Goal: Book appointment/travel/reservation

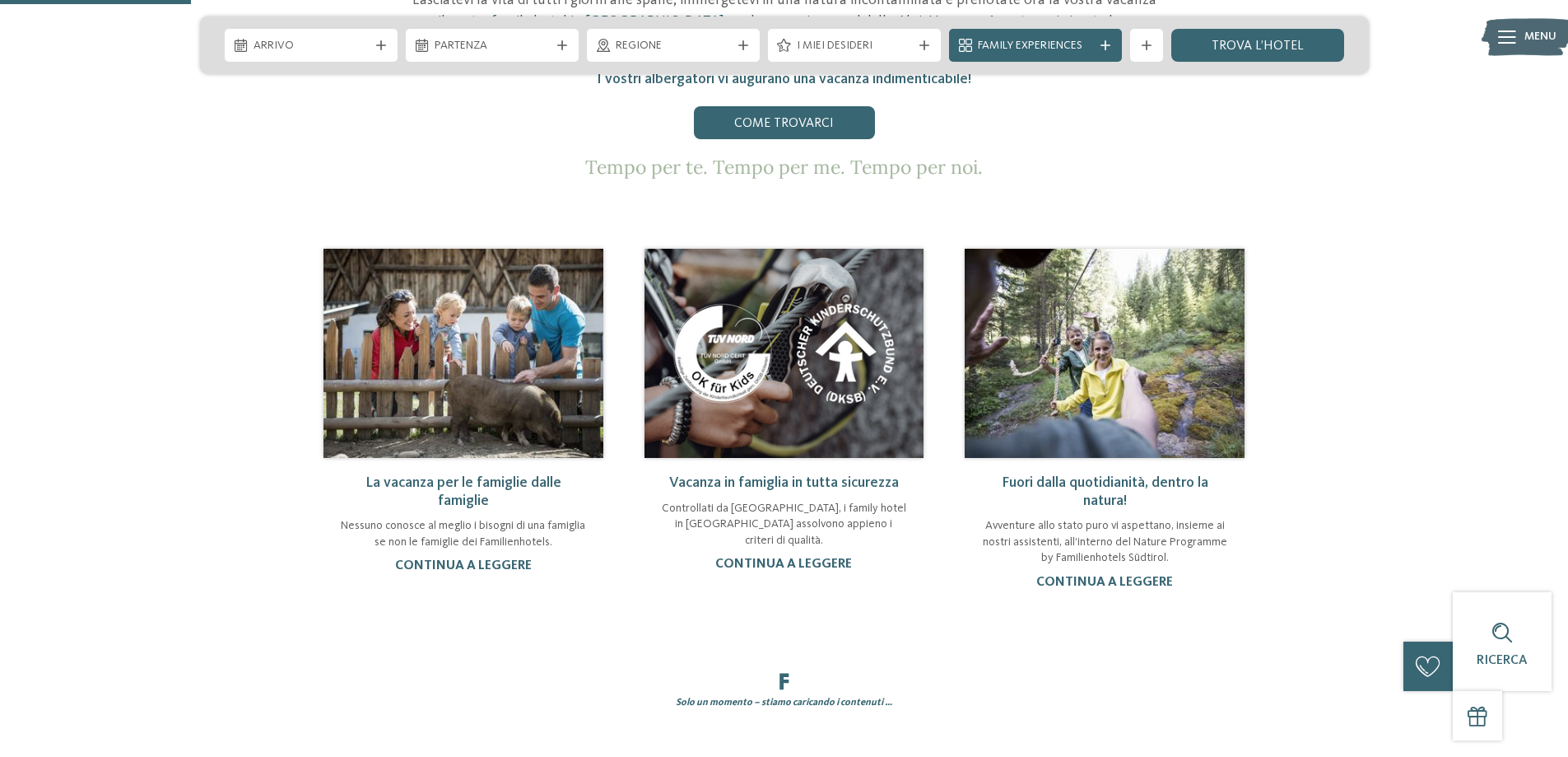
scroll to position [329, 0]
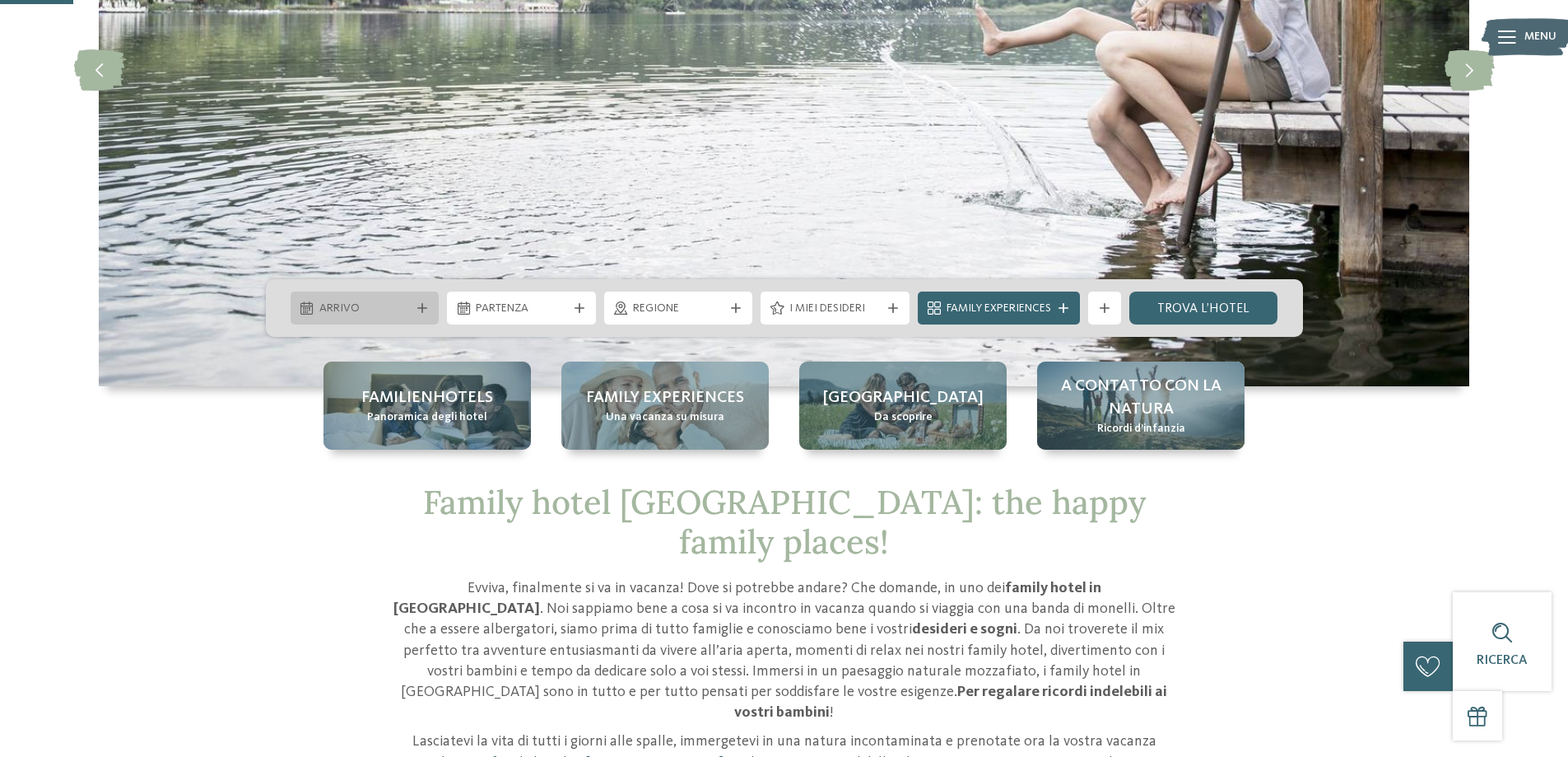
click at [429, 311] on div "Arrivo" at bounding box center [364, 307] width 149 height 33
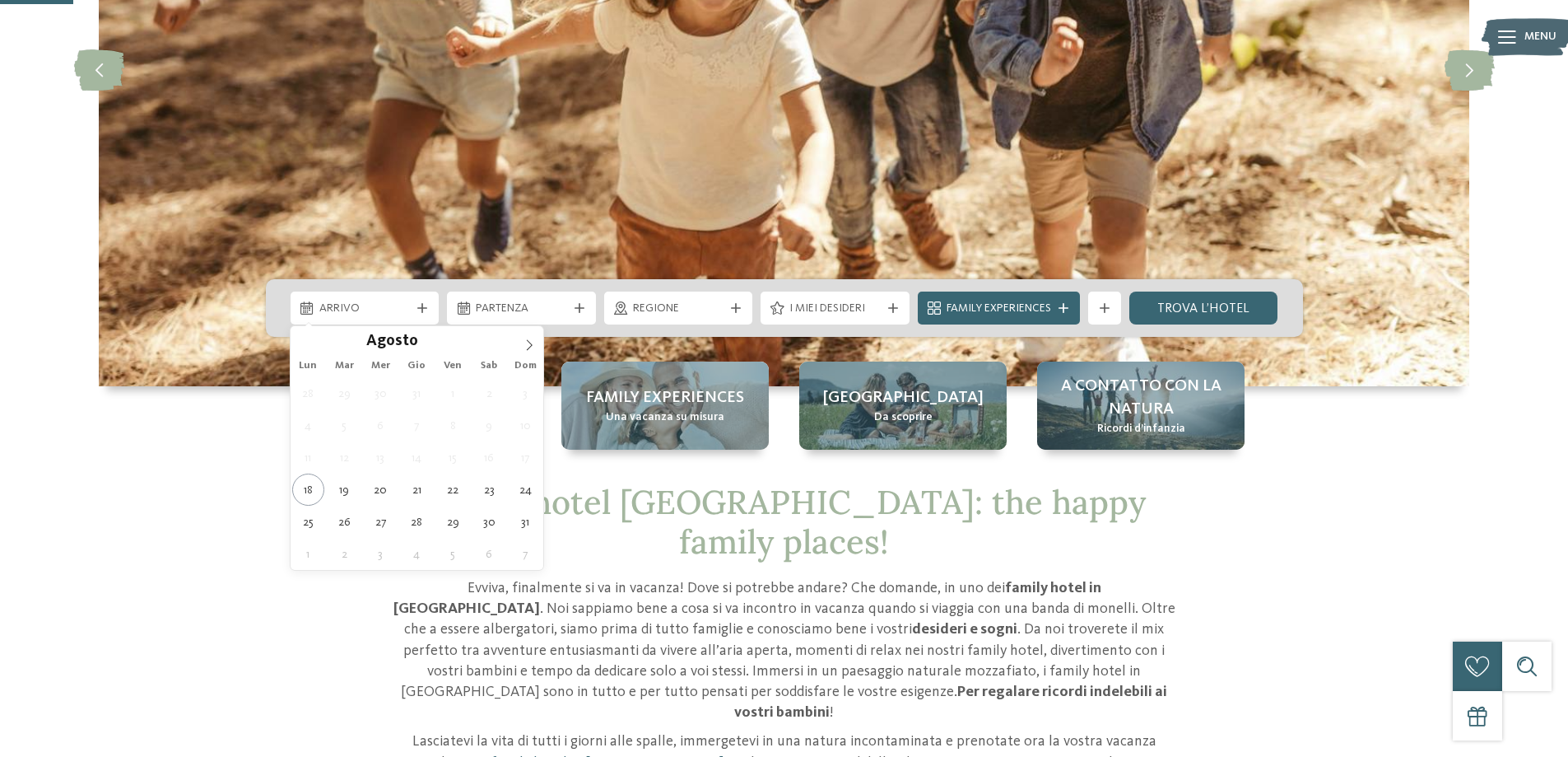
drag, startPoint x: 389, startPoint y: 425, endPoint x: 380, endPoint y: 471, distance: 46.9
click at [380, 471] on div "28 29 30 31 1 2 3 4 5 6 7 8 9 10 11 12 13 14 15 16 17 18 19 20 21 22 23 24 25 2…" at bounding box center [416, 473] width 253 height 192
click at [527, 352] on span at bounding box center [529, 341] width 28 height 28
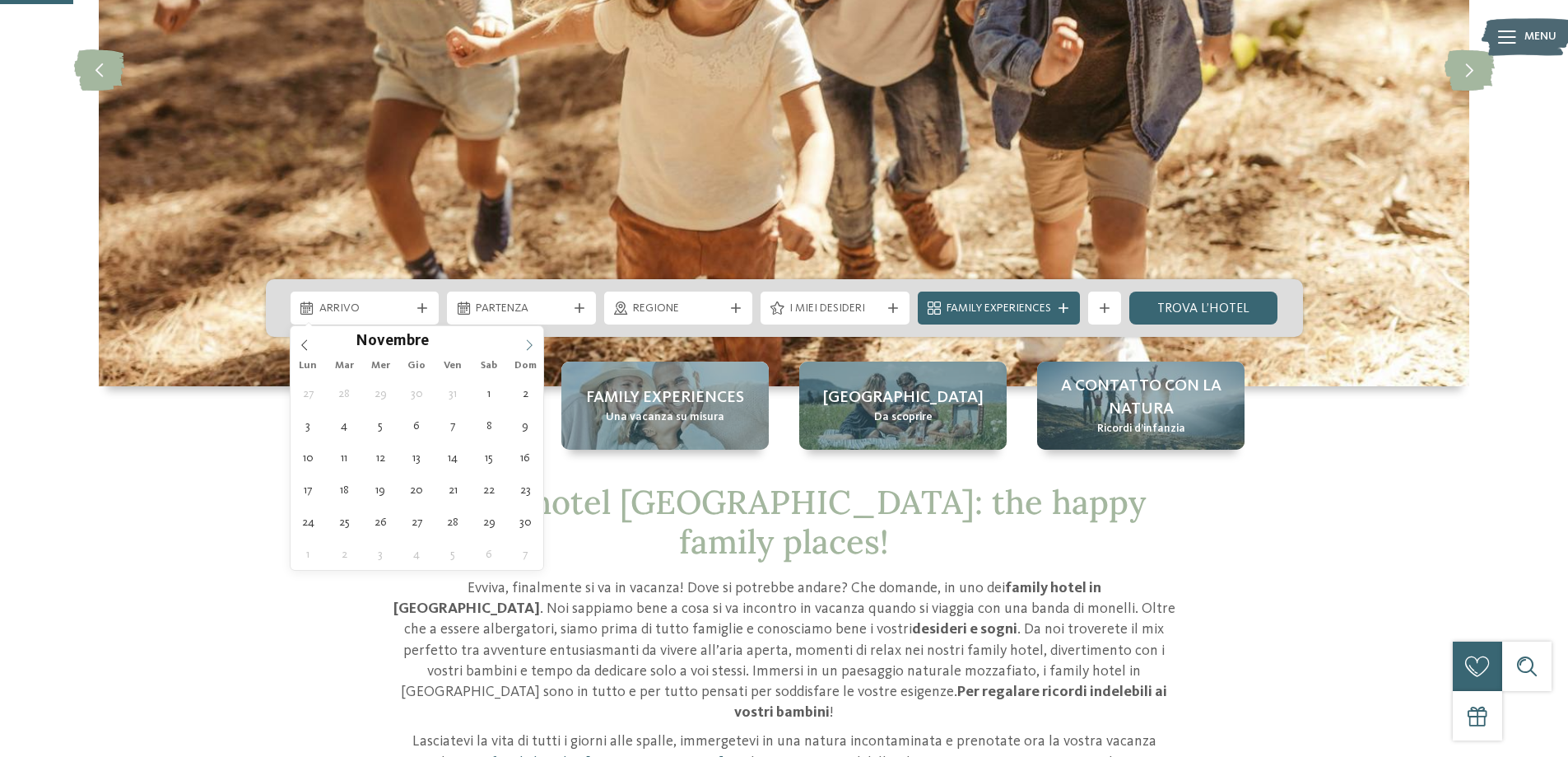
click at [527, 352] on span at bounding box center [529, 341] width 28 height 28
type input "****"
click at [527, 352] on span at bounding box center [529, 341] width 28 height 28
type div "03.01.2026"
type input "****"
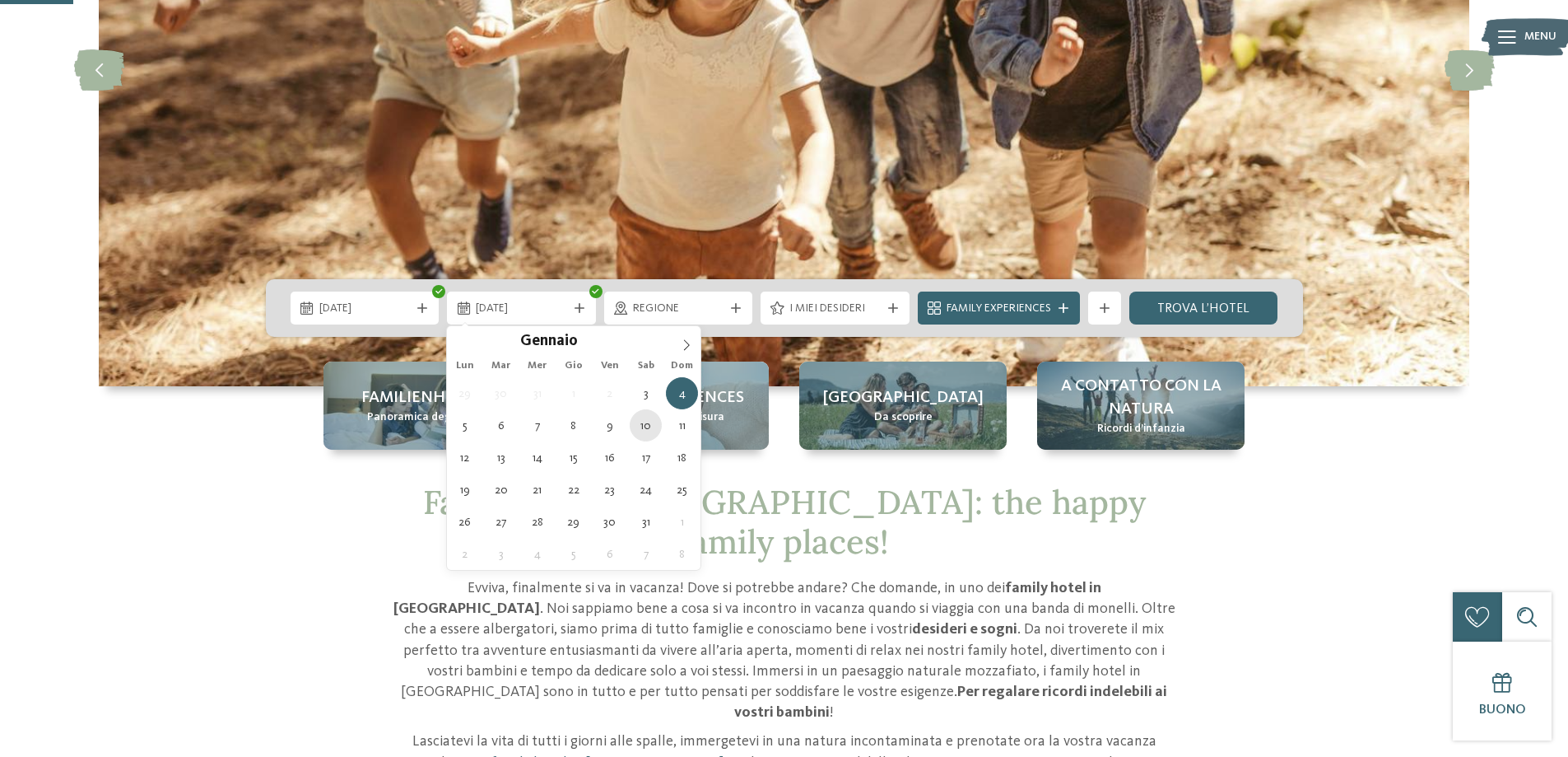
type div "10.01.2026"
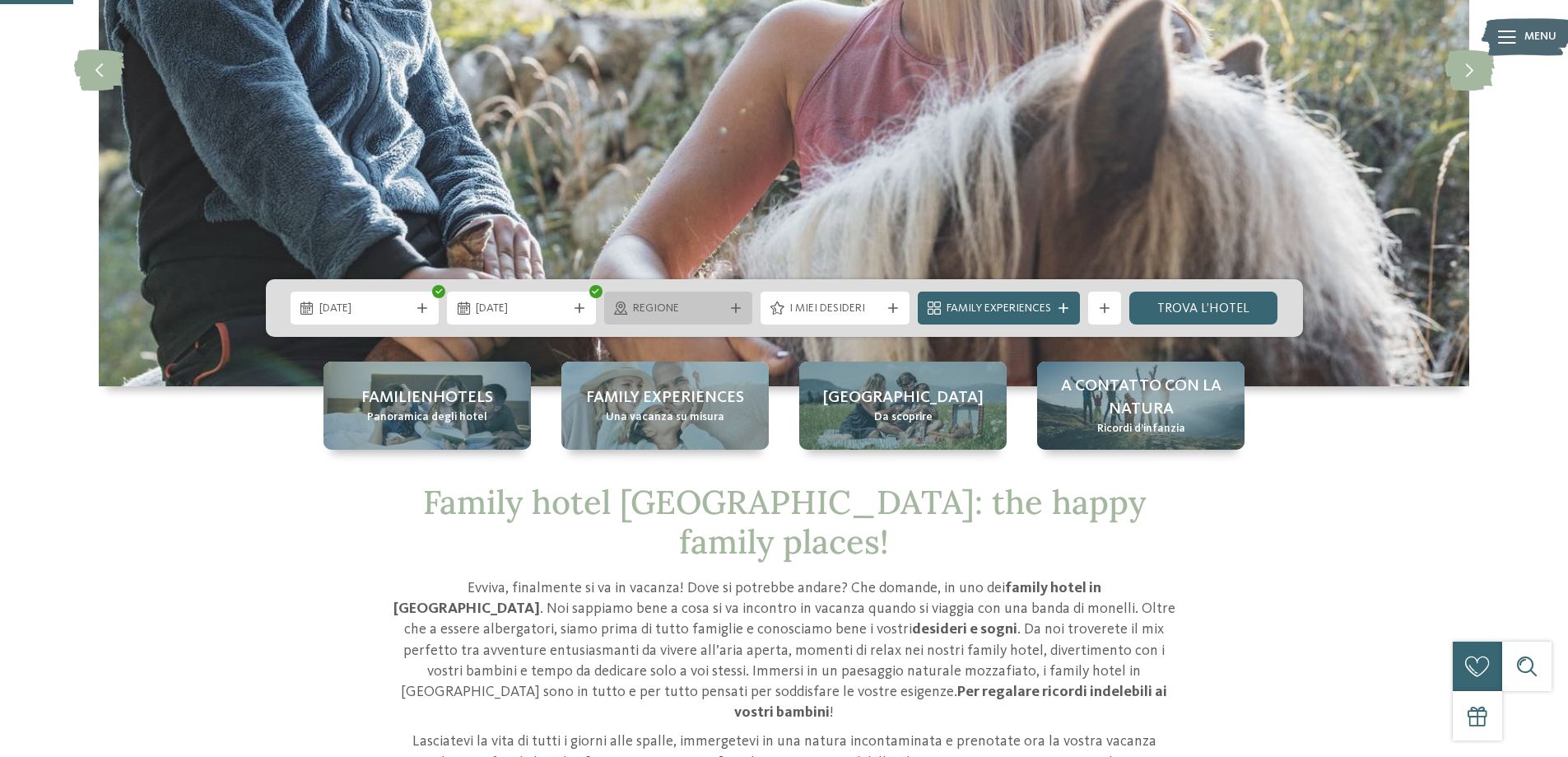
click at [711, 311] on span "Regione" at bounding box center [679, 309] width 92 height 17
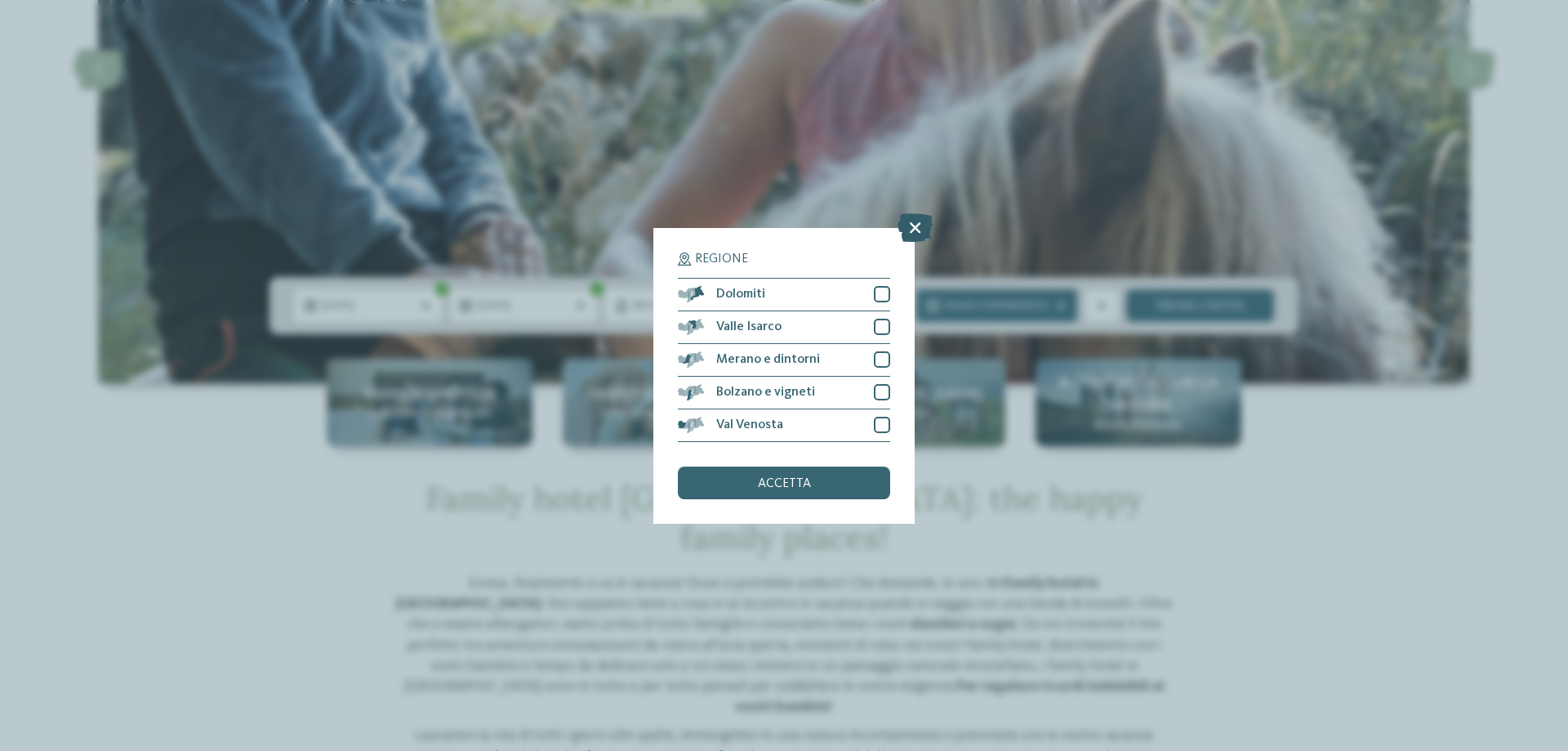
click at [922, 221] on icon at bounding box center [915, 227] width 35 height 29
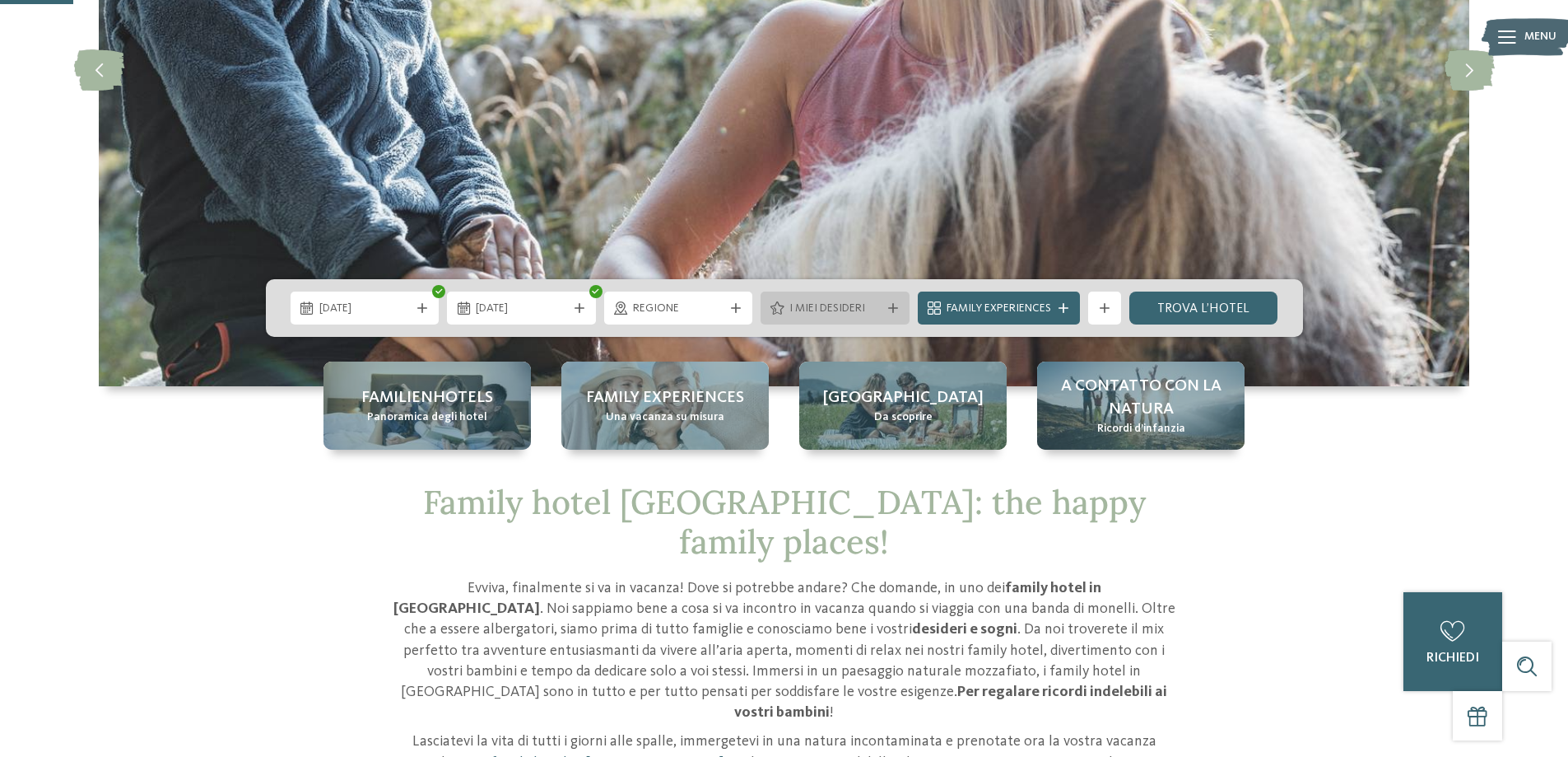
click at [830, 302] on span "I miei desideri" at bounding box center [835, 309] width 92 height 17
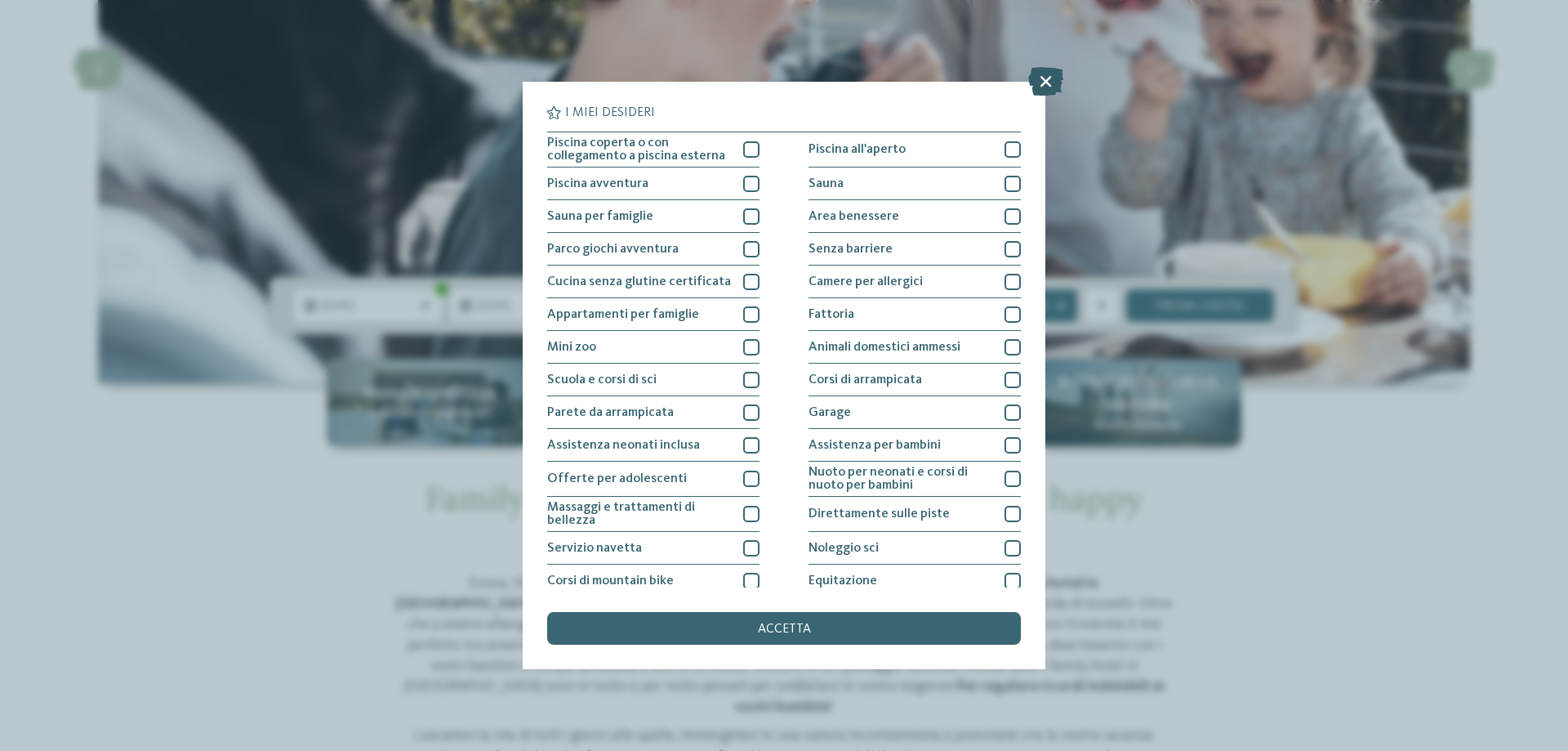
click at [1040, 87] on icon at bounding box center [1046, 81] width 35 height 29
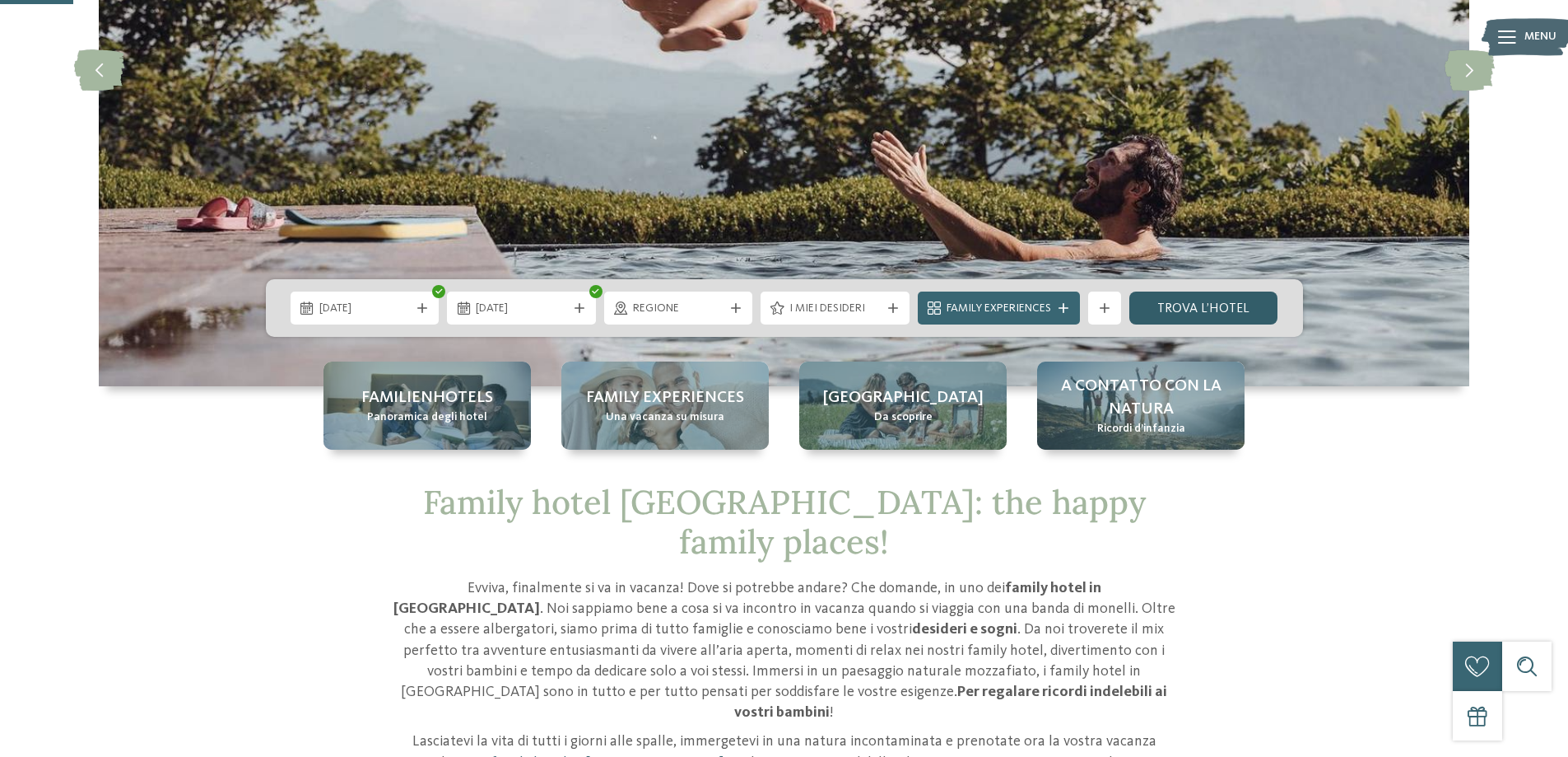
click at [1198, 306] on link "trova l’hotel" at bounding box center [1203, 307] width 149 height 33
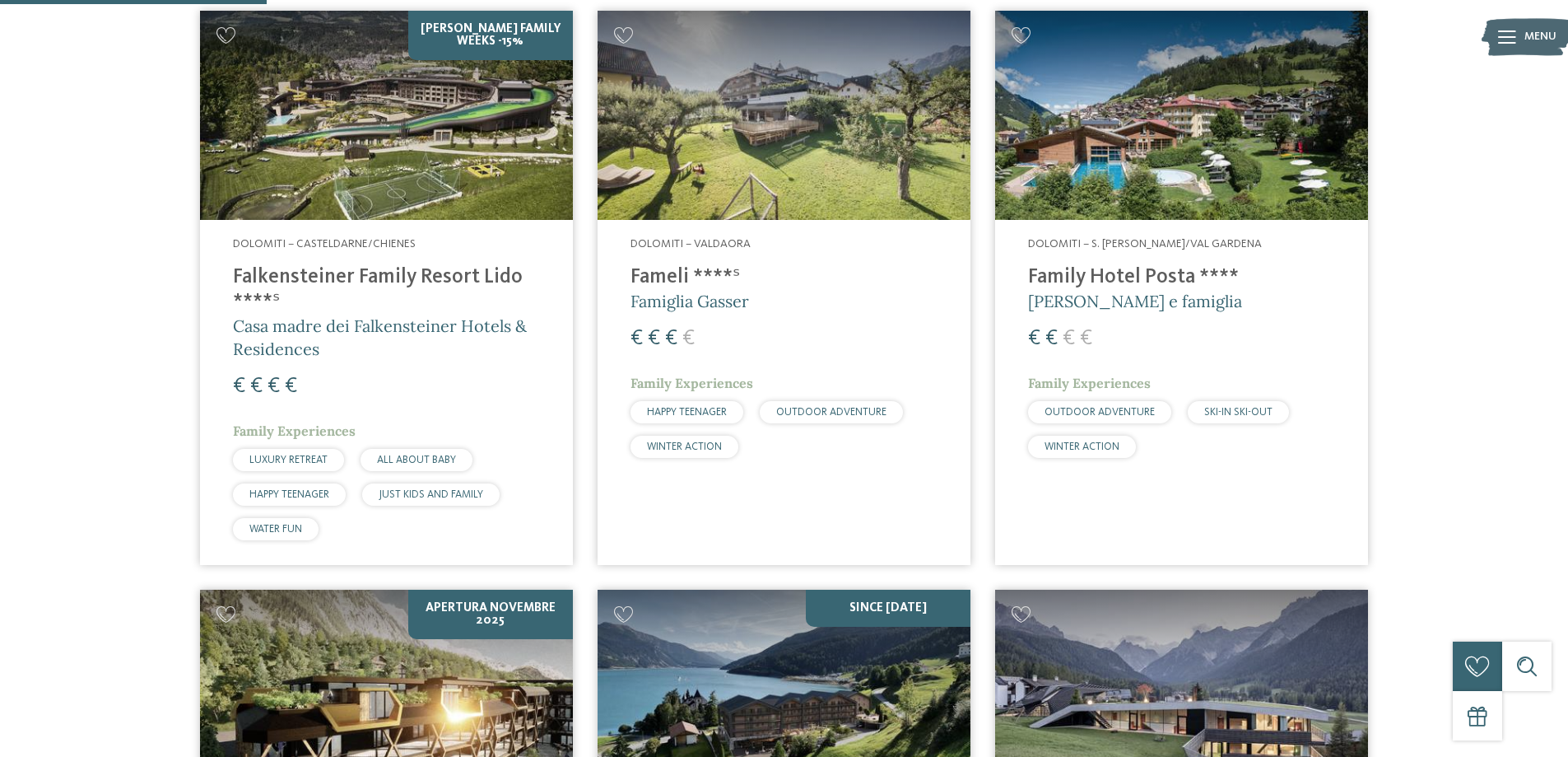
scroll to position [539, 0]
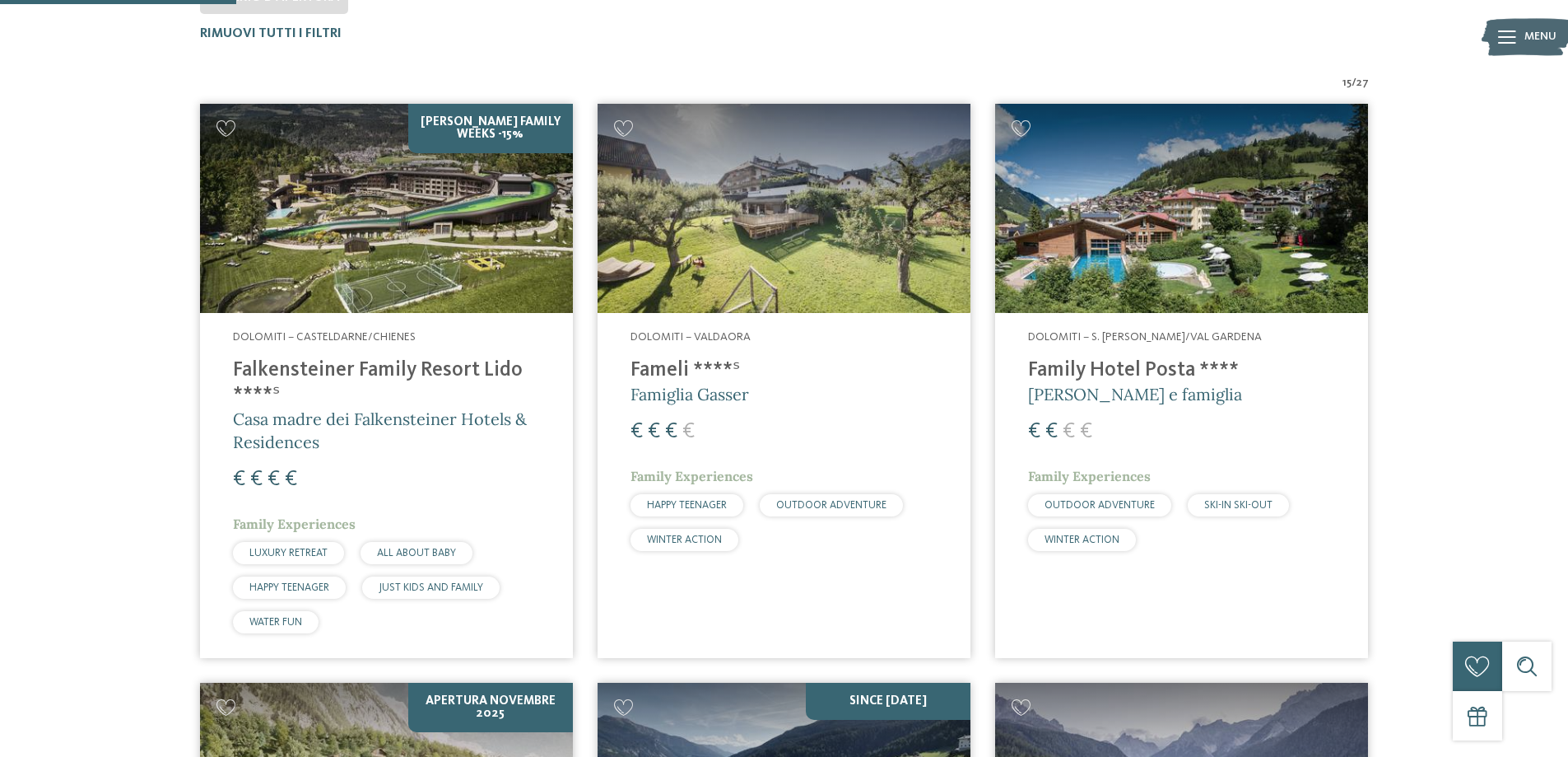
click at [1122, 379] on h4 "Family Hotel Posta ****" at bounding box center [1182, 371] width 307 height 25
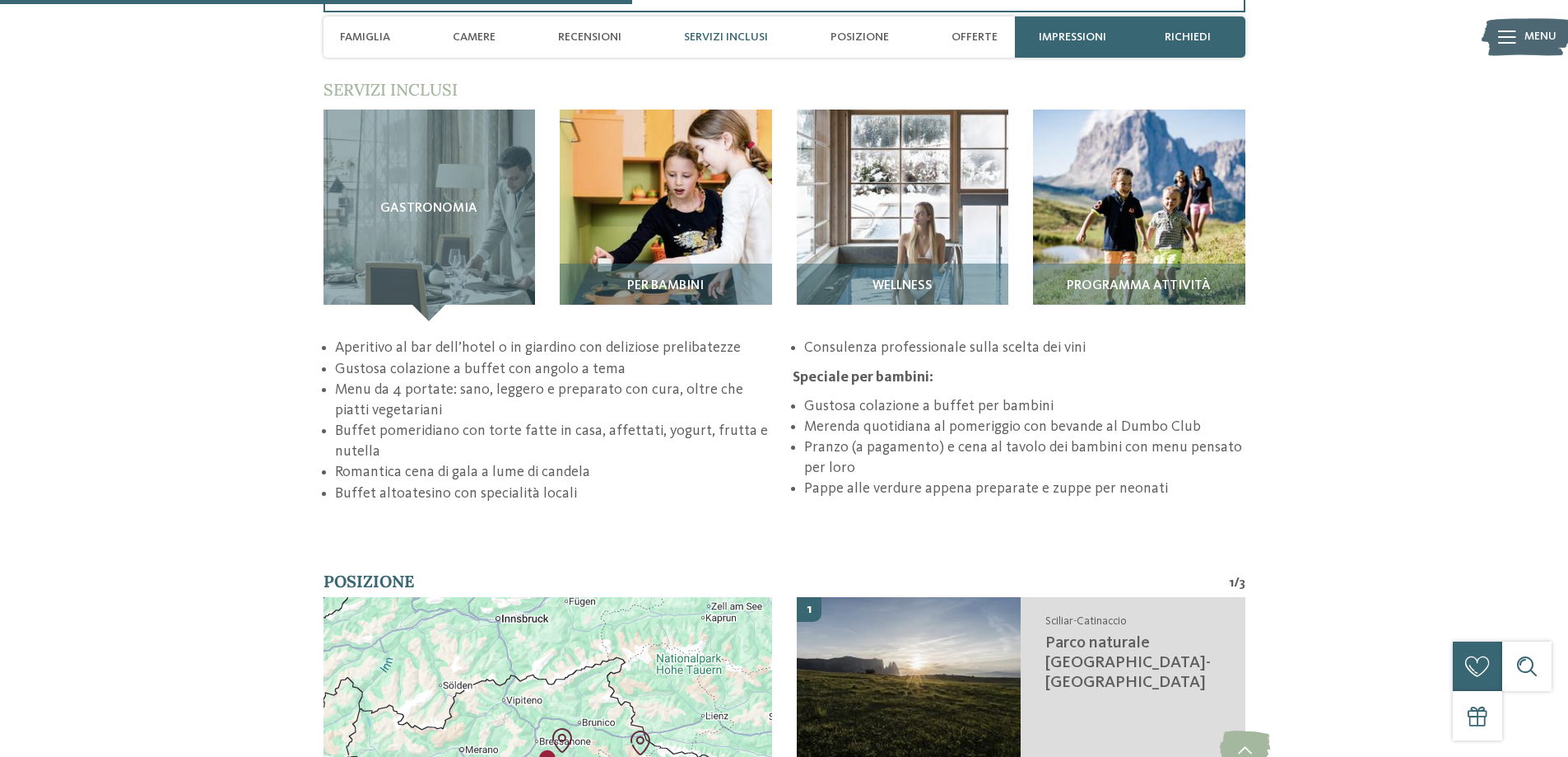
scroll to position [2387, 0]
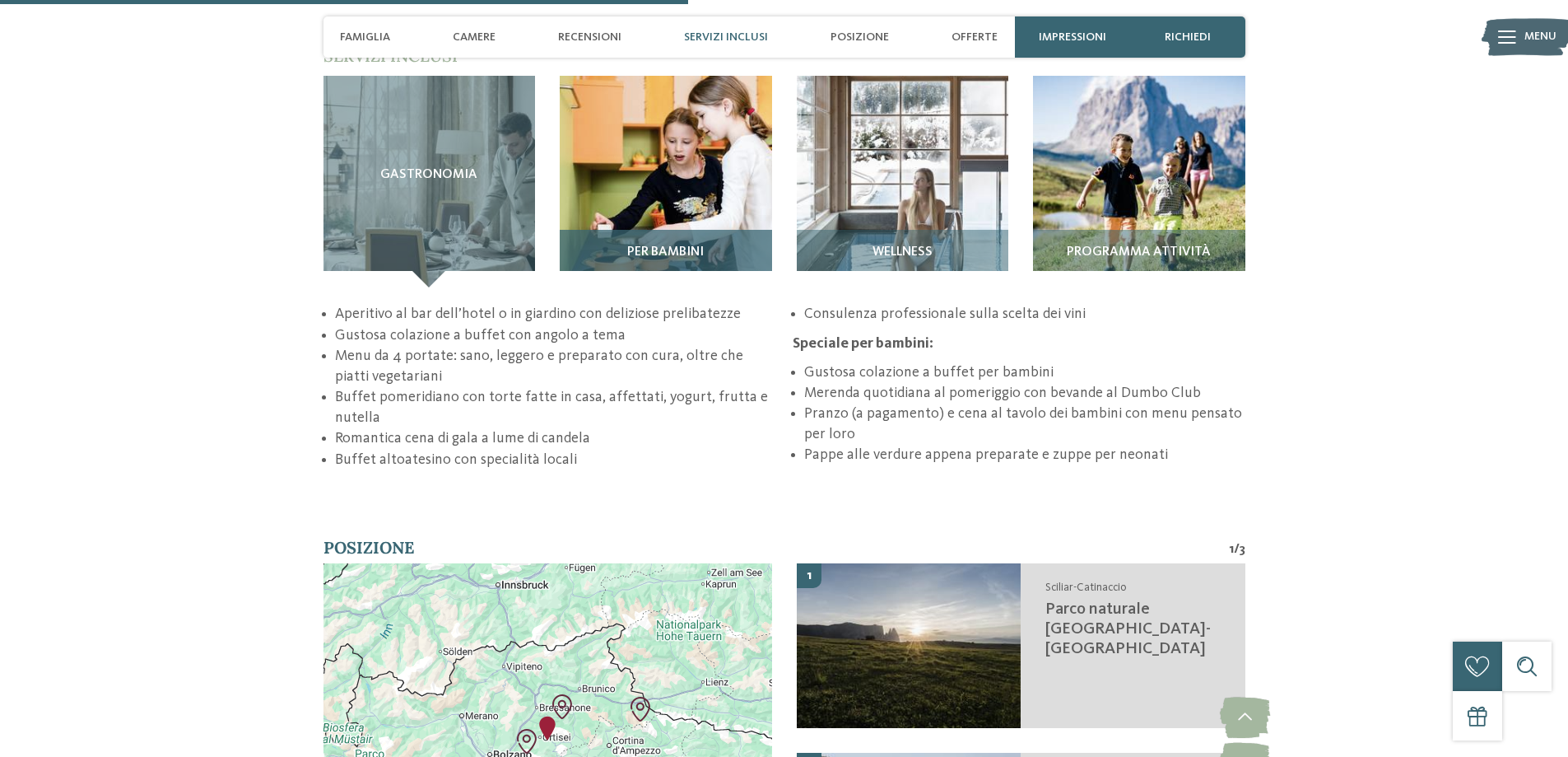
click at [703, 229] on div "Per bambini" at bounding box center [666, 258] width 213 height 57
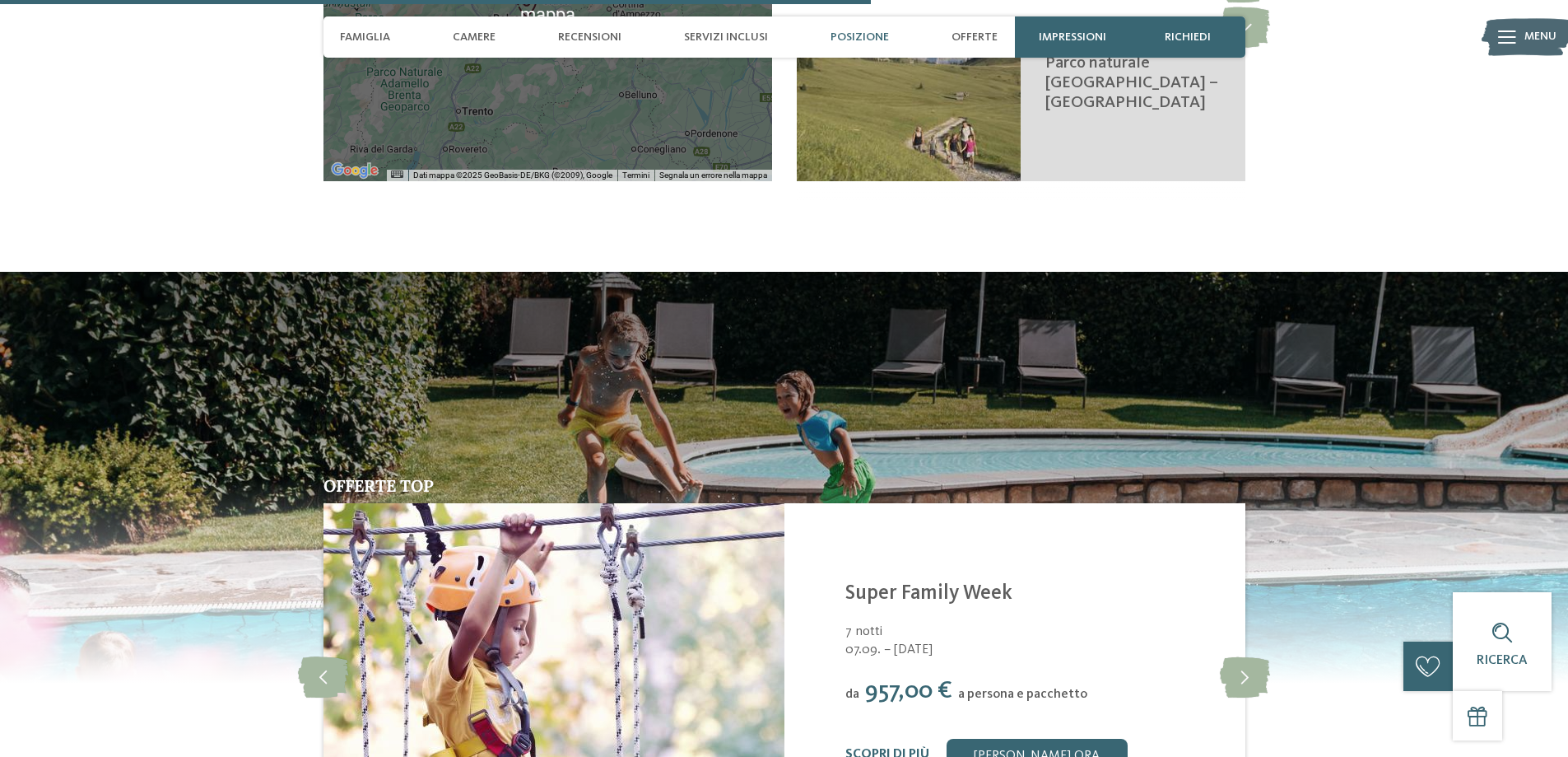
scroll to position [3294, 0]
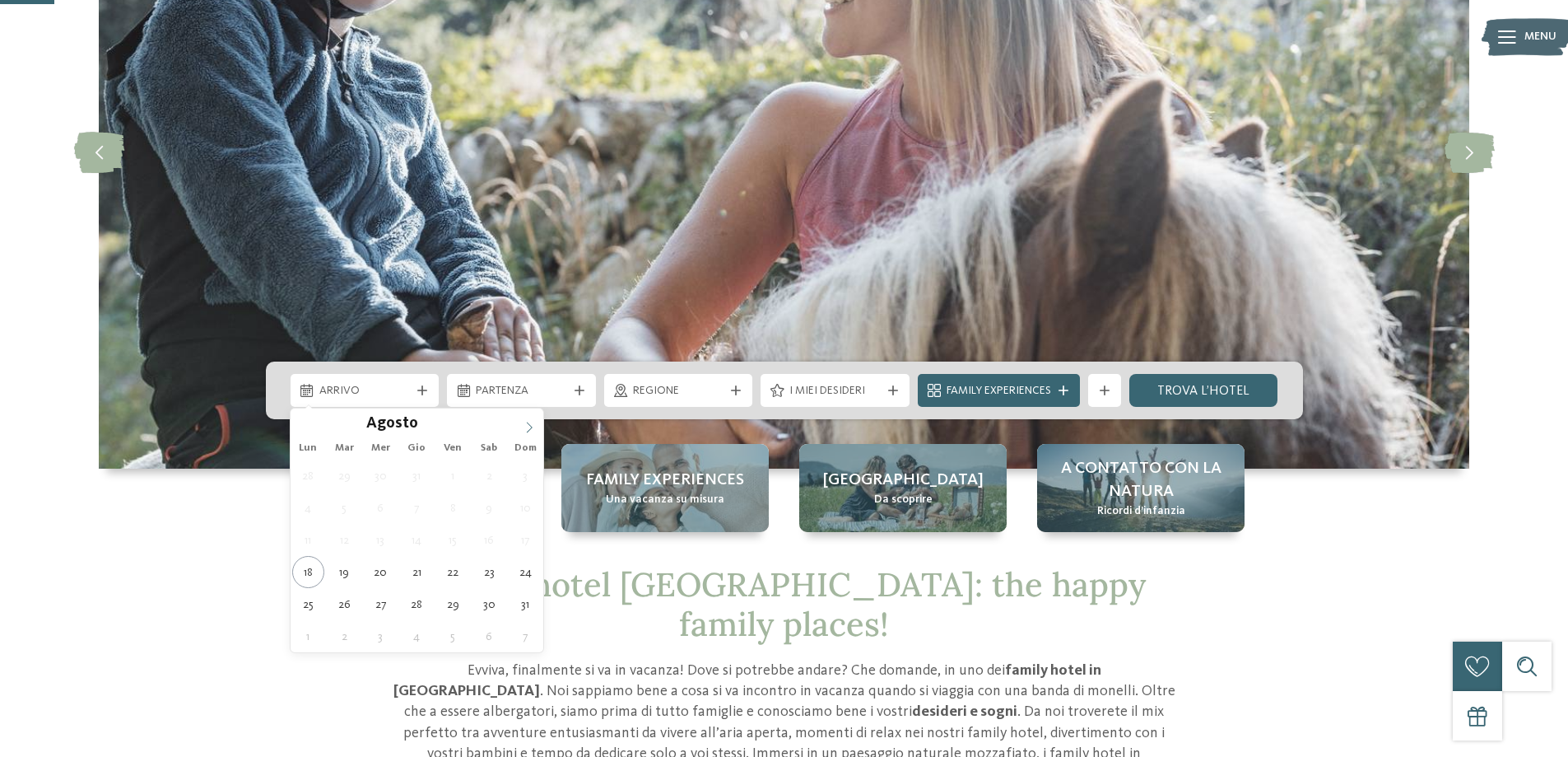
click at [516, 427] on span at bounding box center [529, 423] width 28 height 28
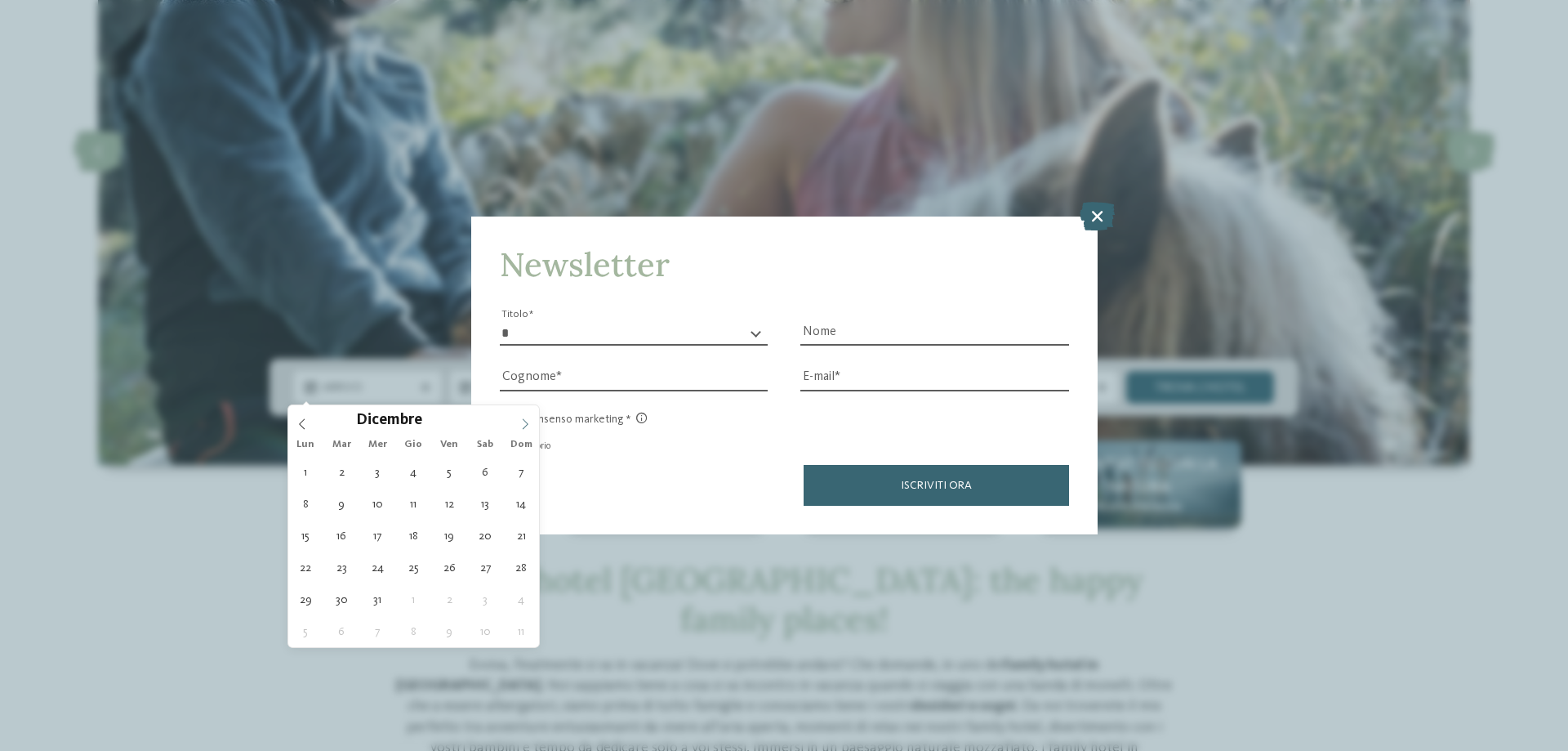
type input "****"
click at [528, 421] on icon at bounding box center [524, 424] width 11 height 11
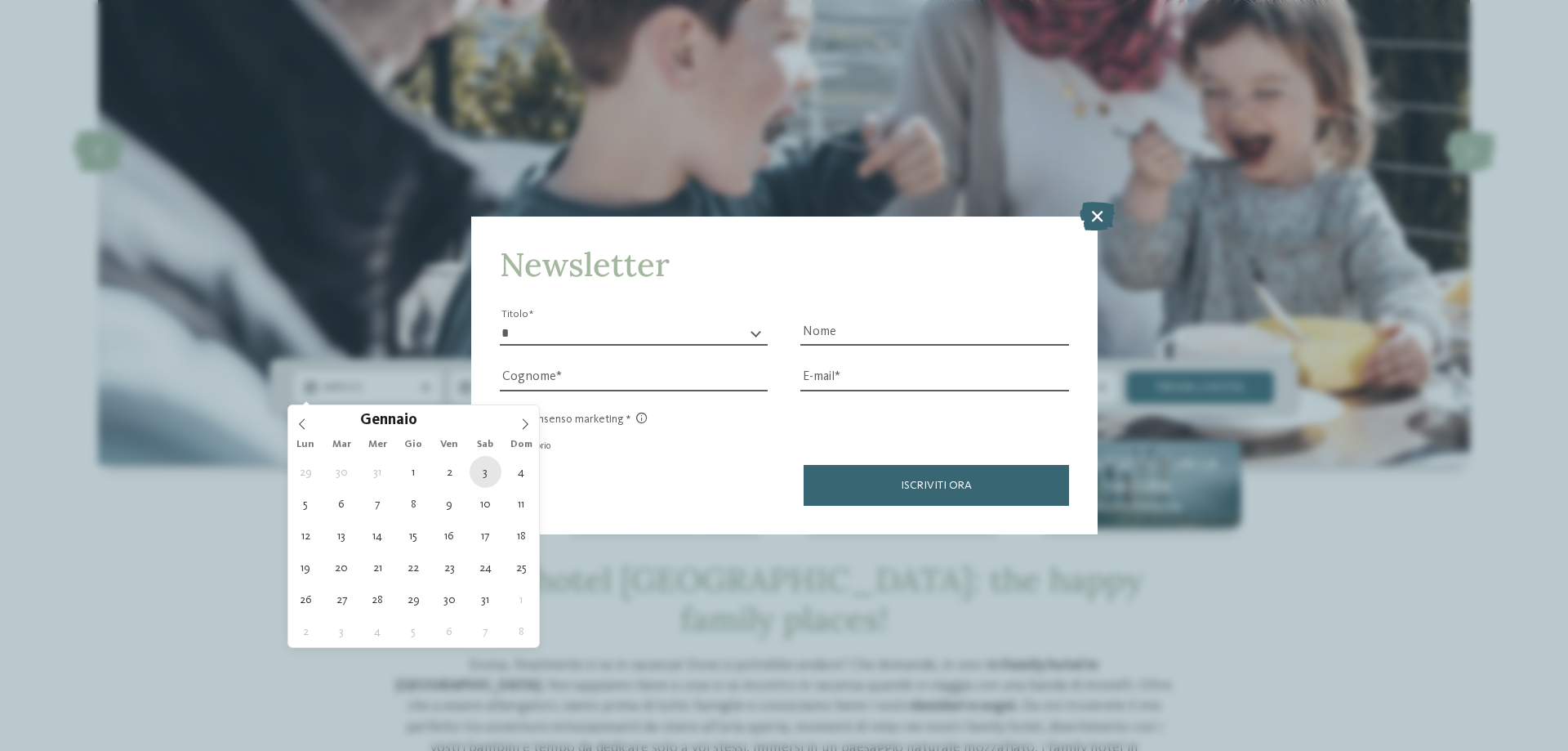
type div "03.01.2026"
type input "****"
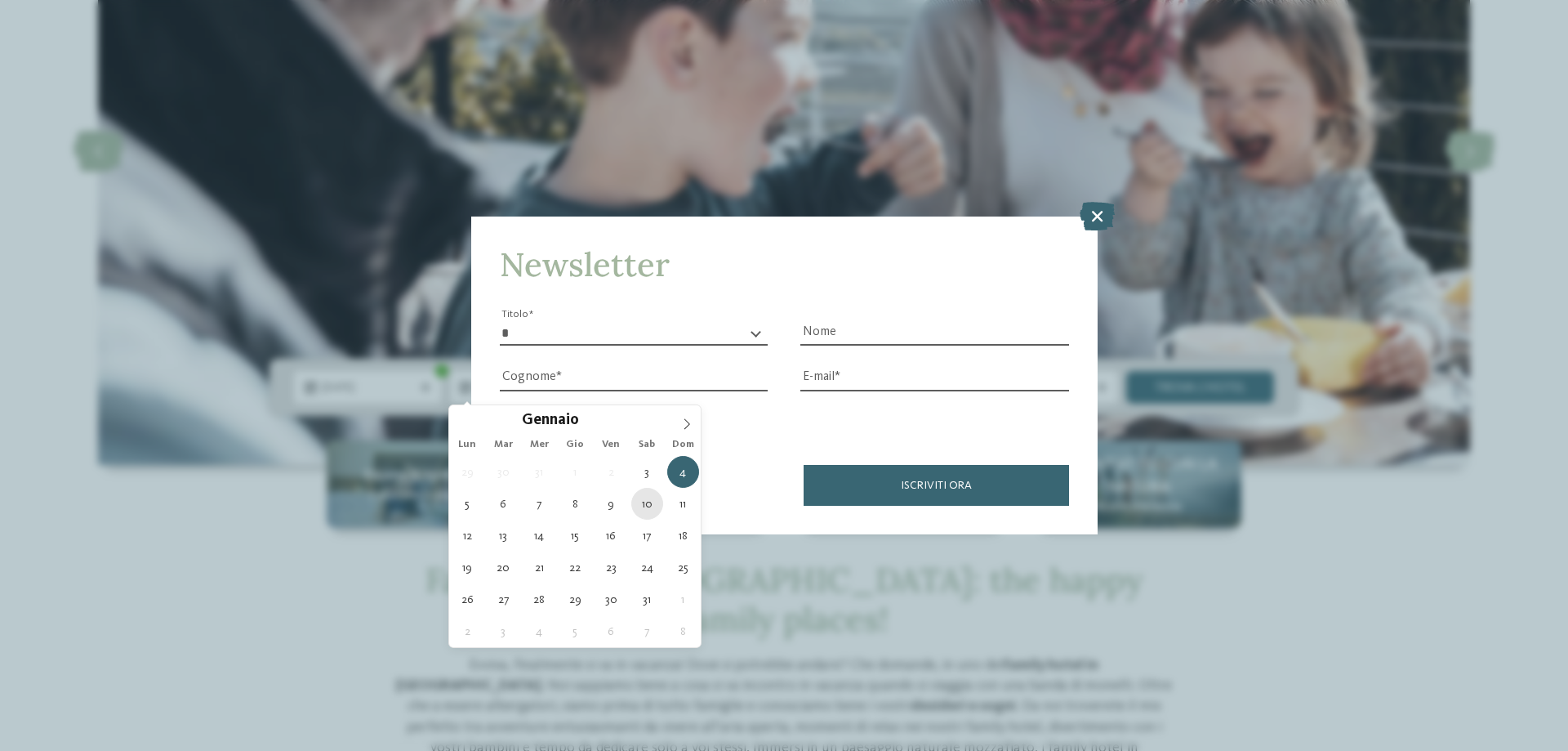
type div "10.01.2026"
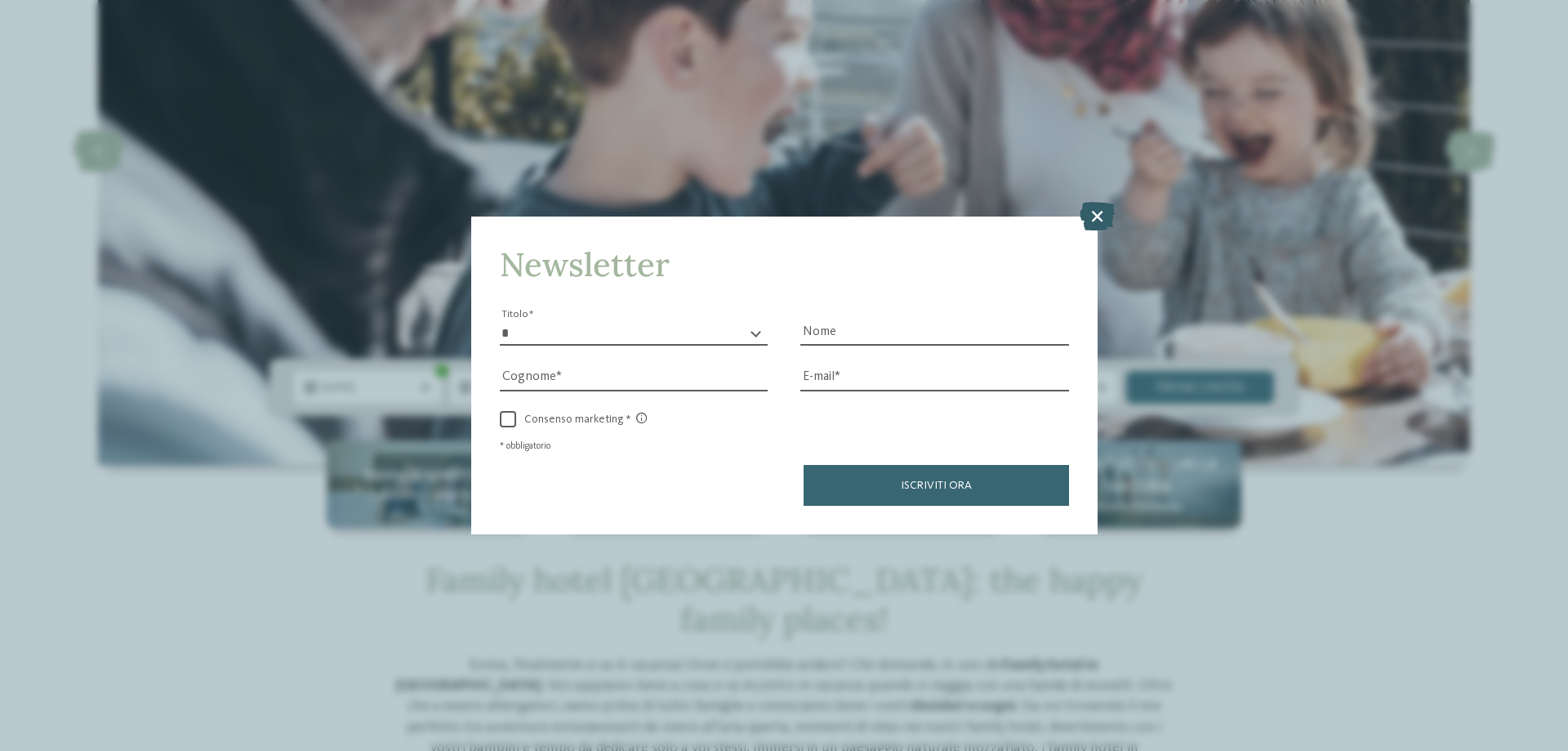
click at [1097, 217] on icon at bounding box center [1097, 215] width 35 height 29
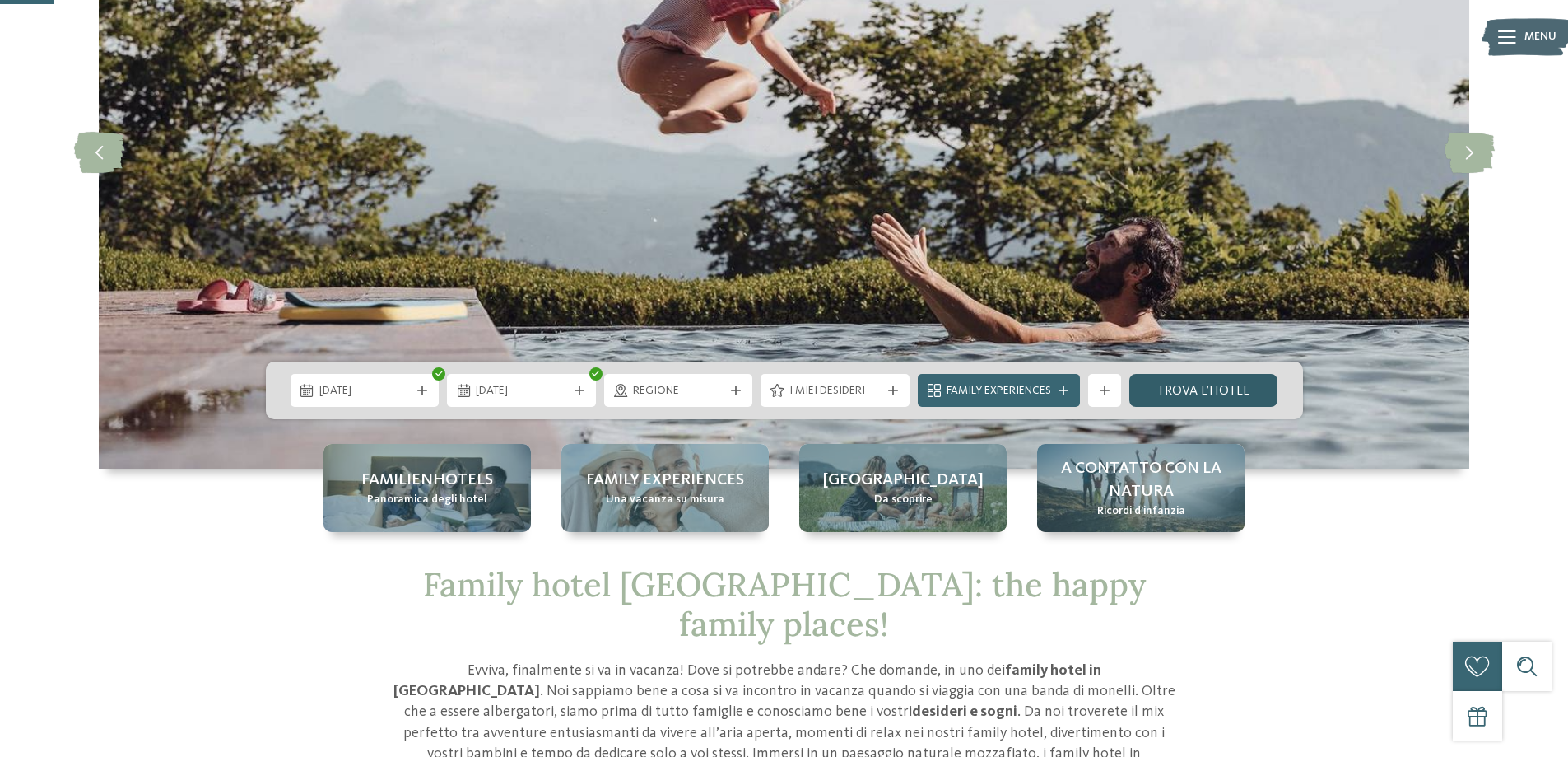
click at [1189, 378] on link "trova l’hotel" at bounding box center [1203, 390] width 149 height 33
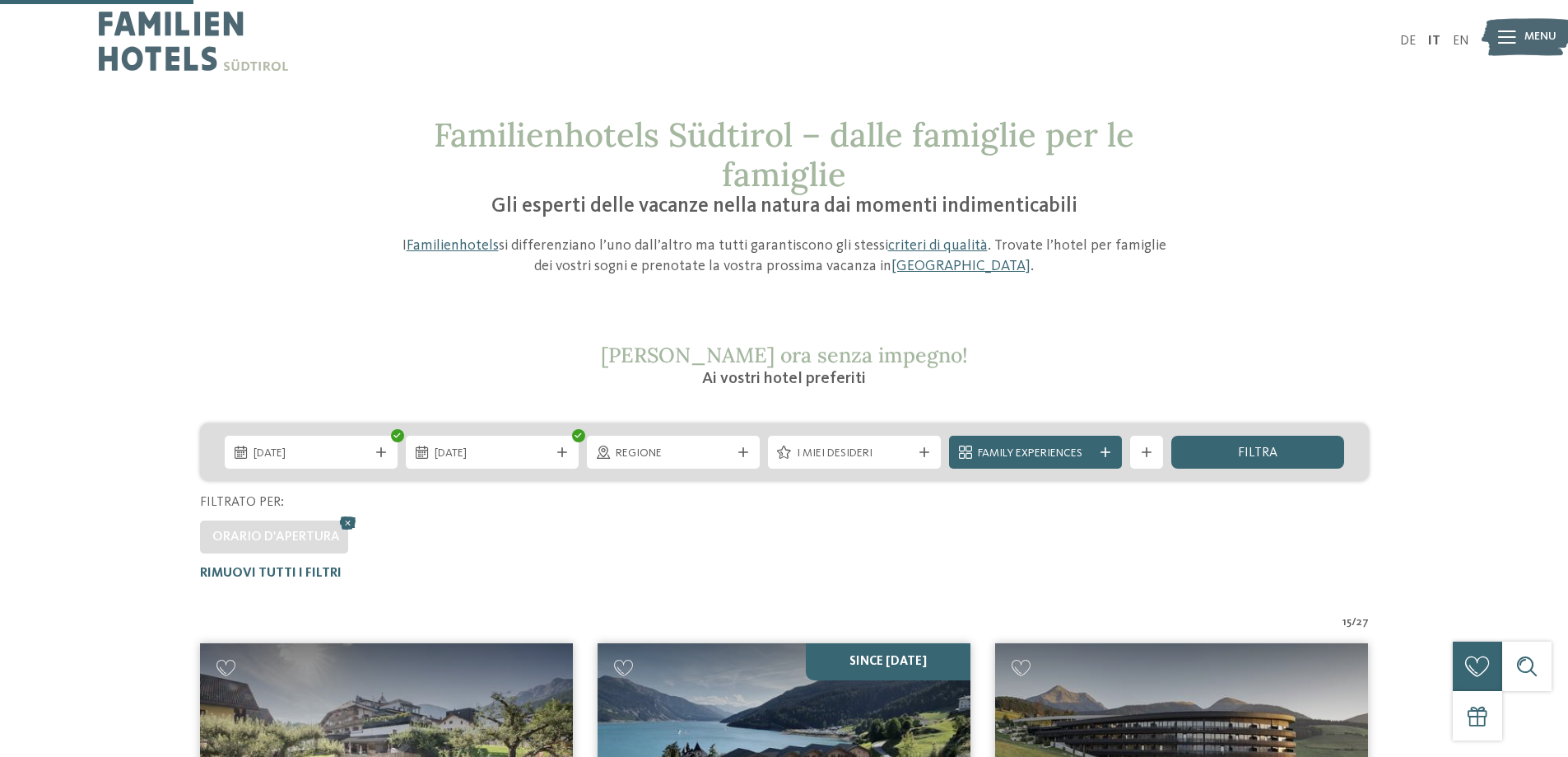
scroll to position [435, 0]
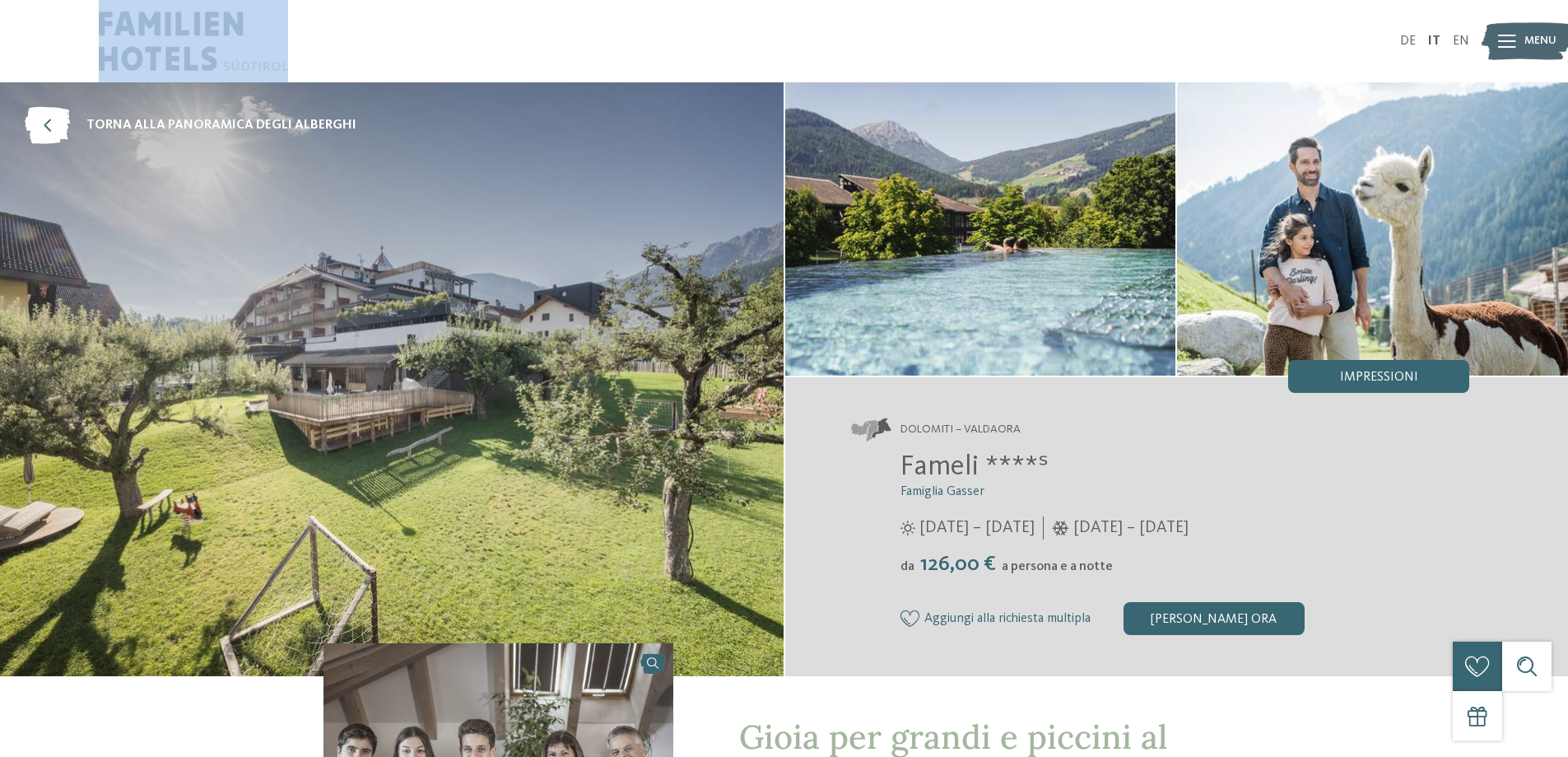
drag, startPoint x: 77, startPoint y: 13, endPoint x: 259, endPoint y: 39, distance: 183.8
click at [259, 39] on div "DE IT EN" at bounding box center [784, 41] width 1568 height 82
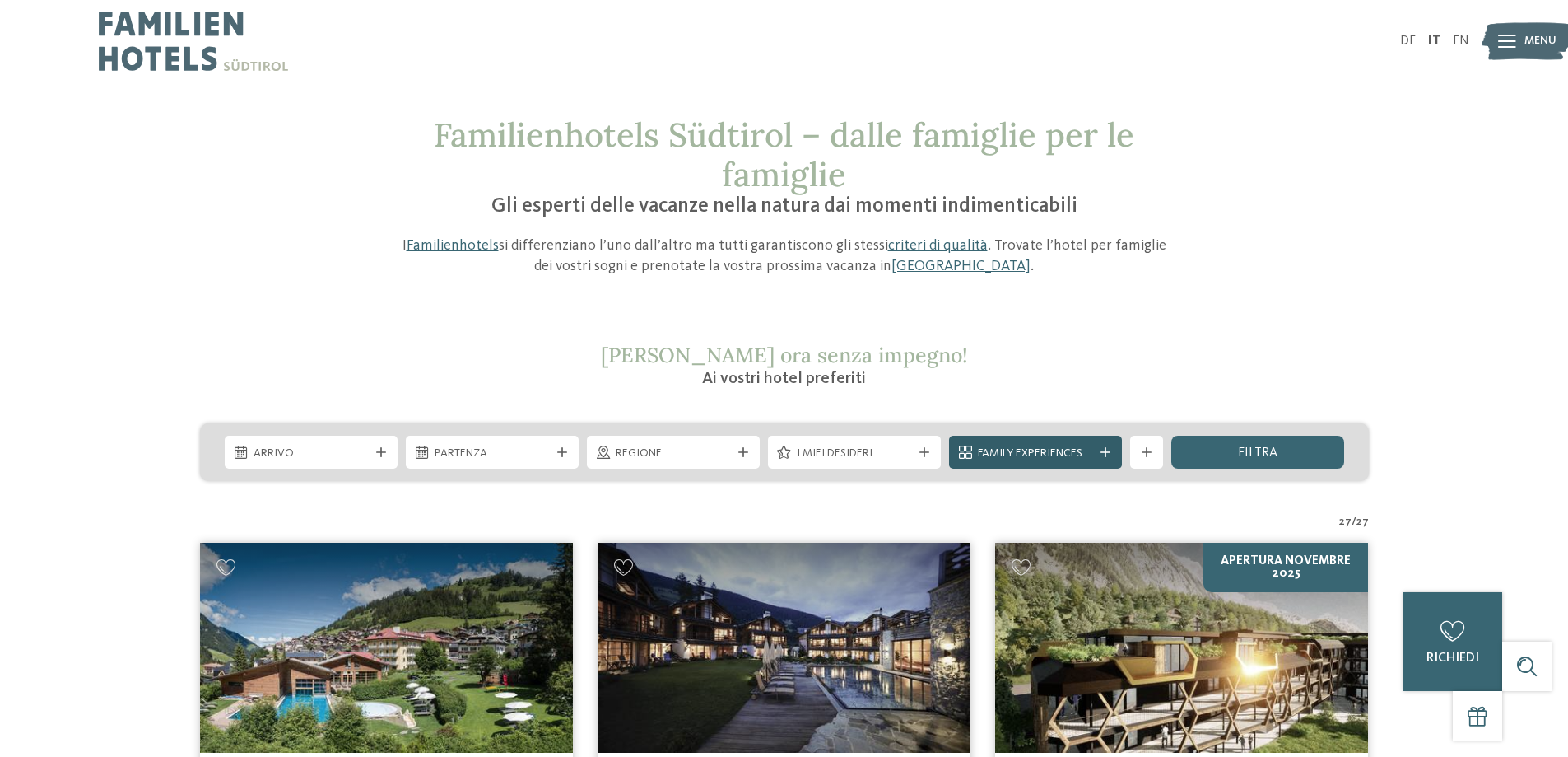
click at [1079, 456] on span "Family Experiences" at bounding box center [1035, 453] width 116 height 17
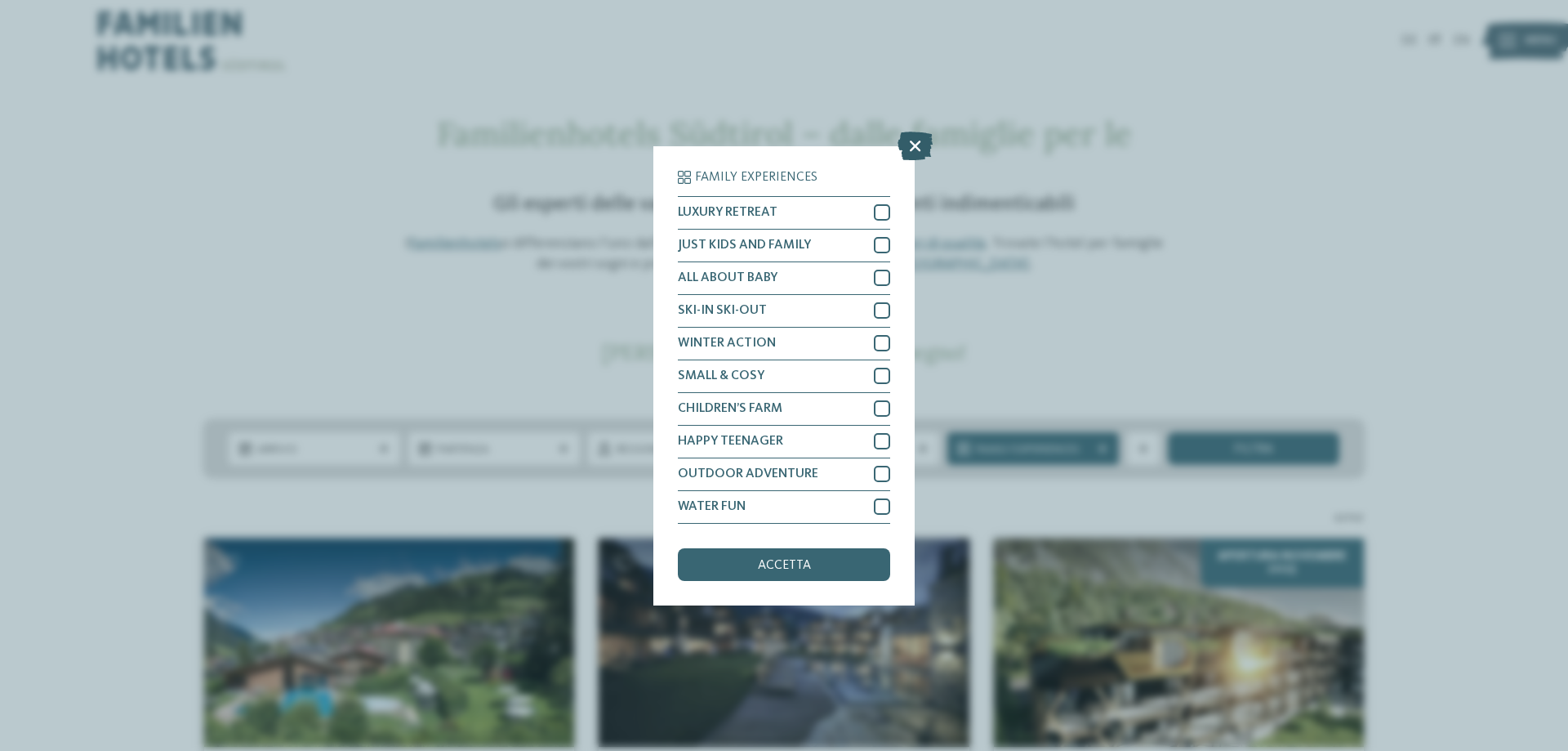
click at [917, 140] on icon at bounding box center [915, 144] width 35 height 29
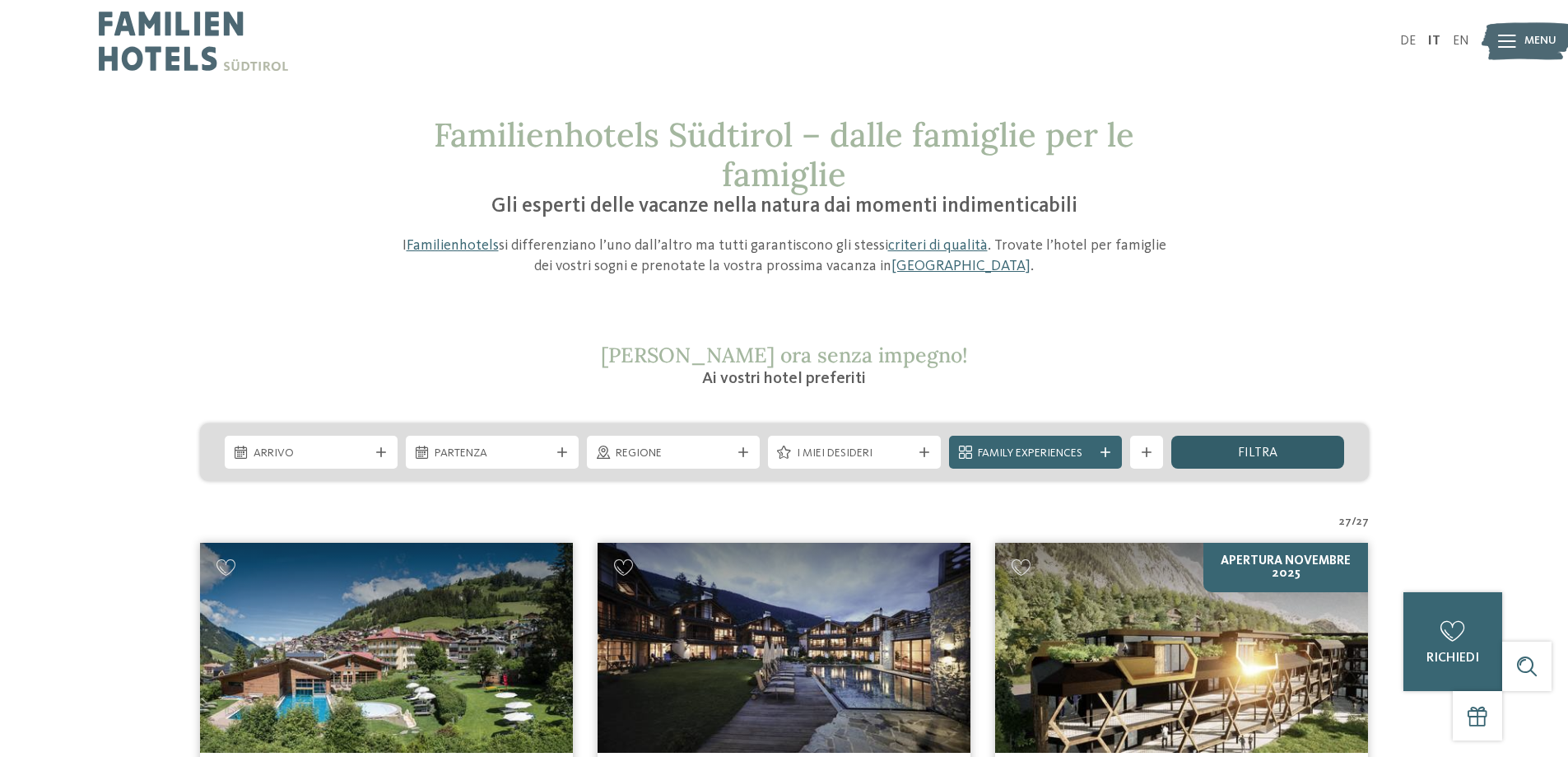
click at [1293, 446] on div "filtra" at bounding box center [1258, 452] width 173 height 33
click at [846, 449] on span "I miei desideri" at bounding box center [854, 453] width 116 height 17
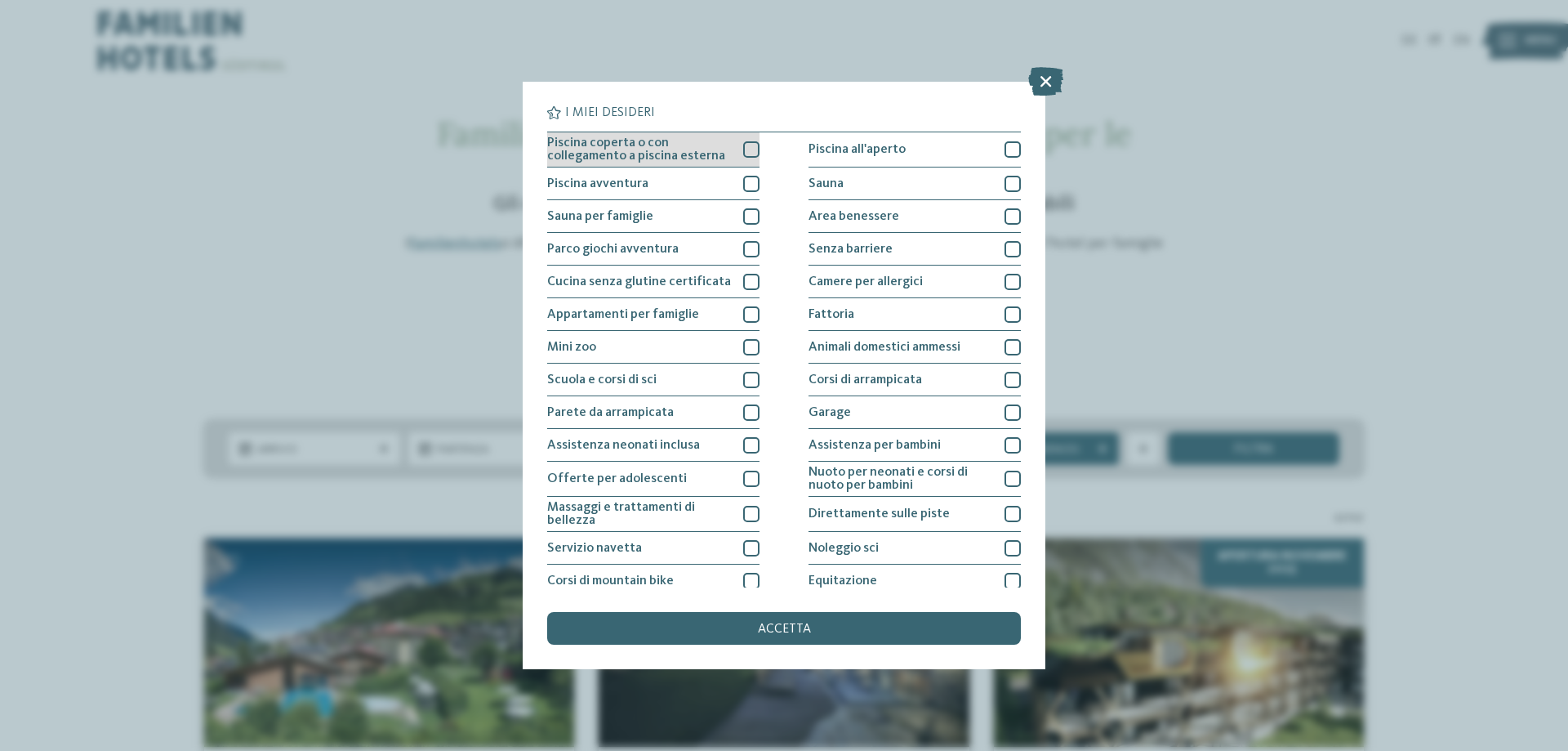
click at [746, 145] on div at bounding box center [751, 149] width 17 height 17
click at [750, 190] on div at bounding box center [751, 184] width 17 height 17
click at [786, 626] on span "accetta" at bounding box center [784, 628] width 53 height 13
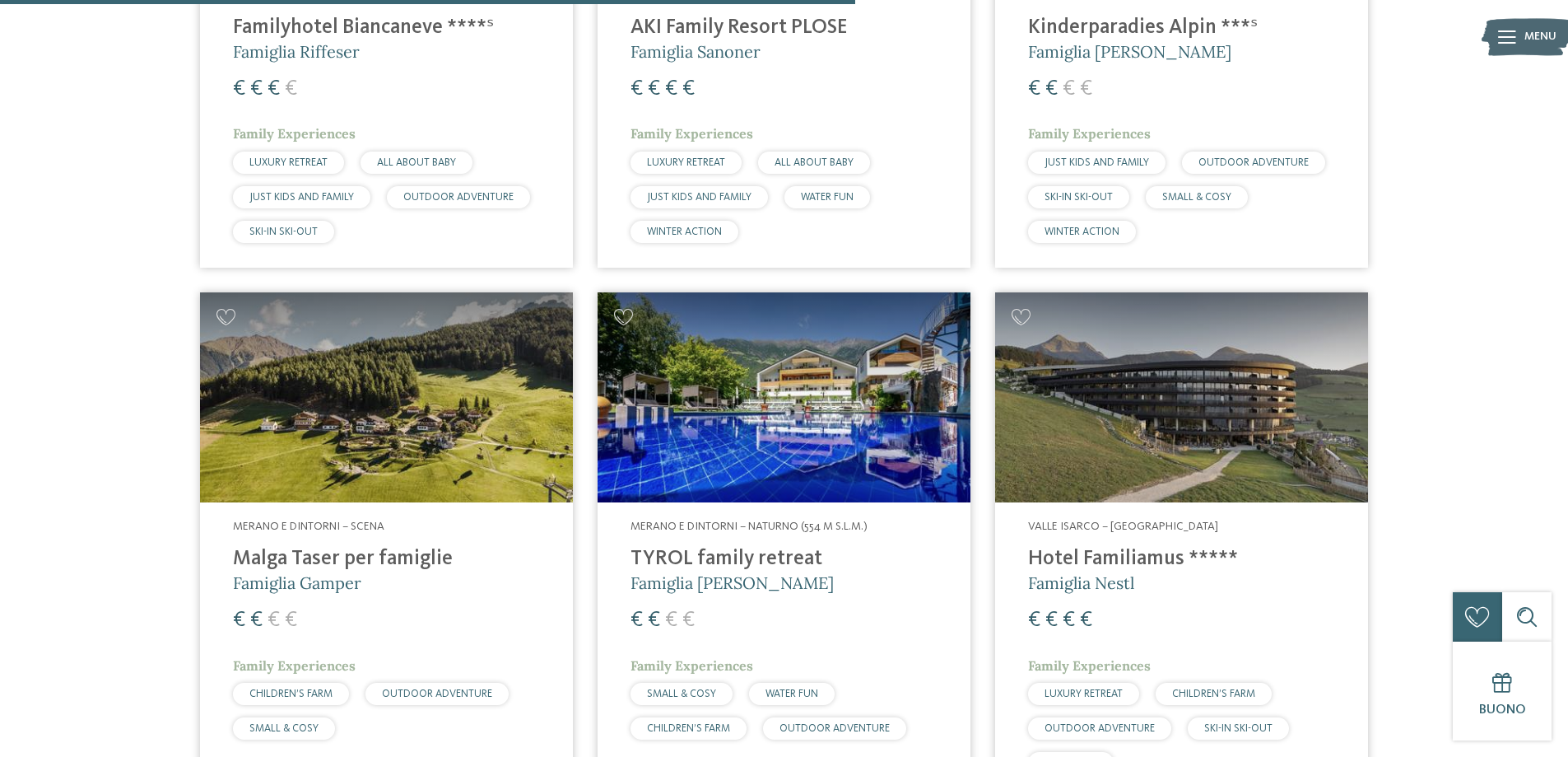
scroll to position [2516, 0]
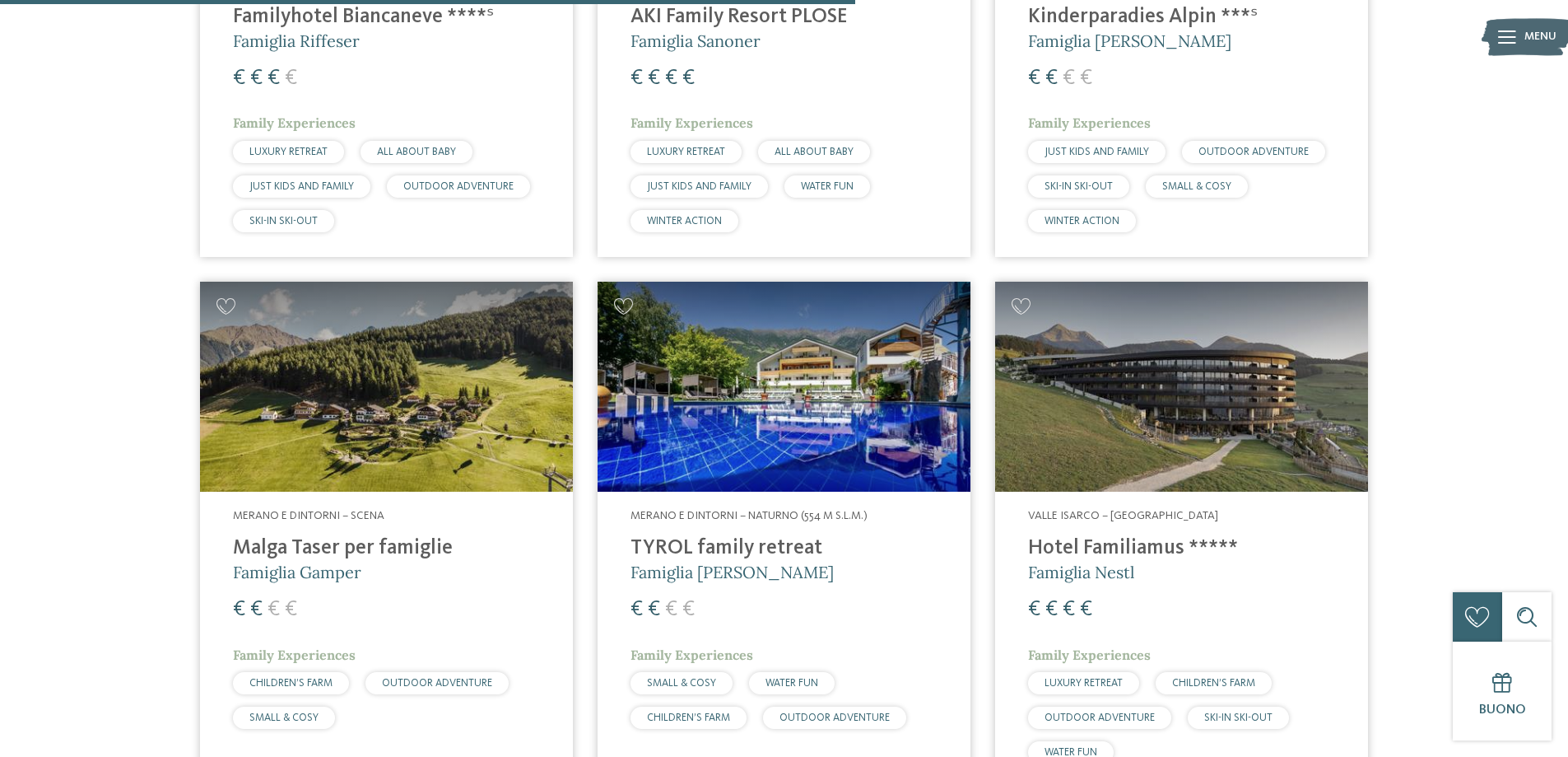
click at [714, 536] on h4 "TYROL family retreat" at bounding box center [784, 548] width 307 height 25
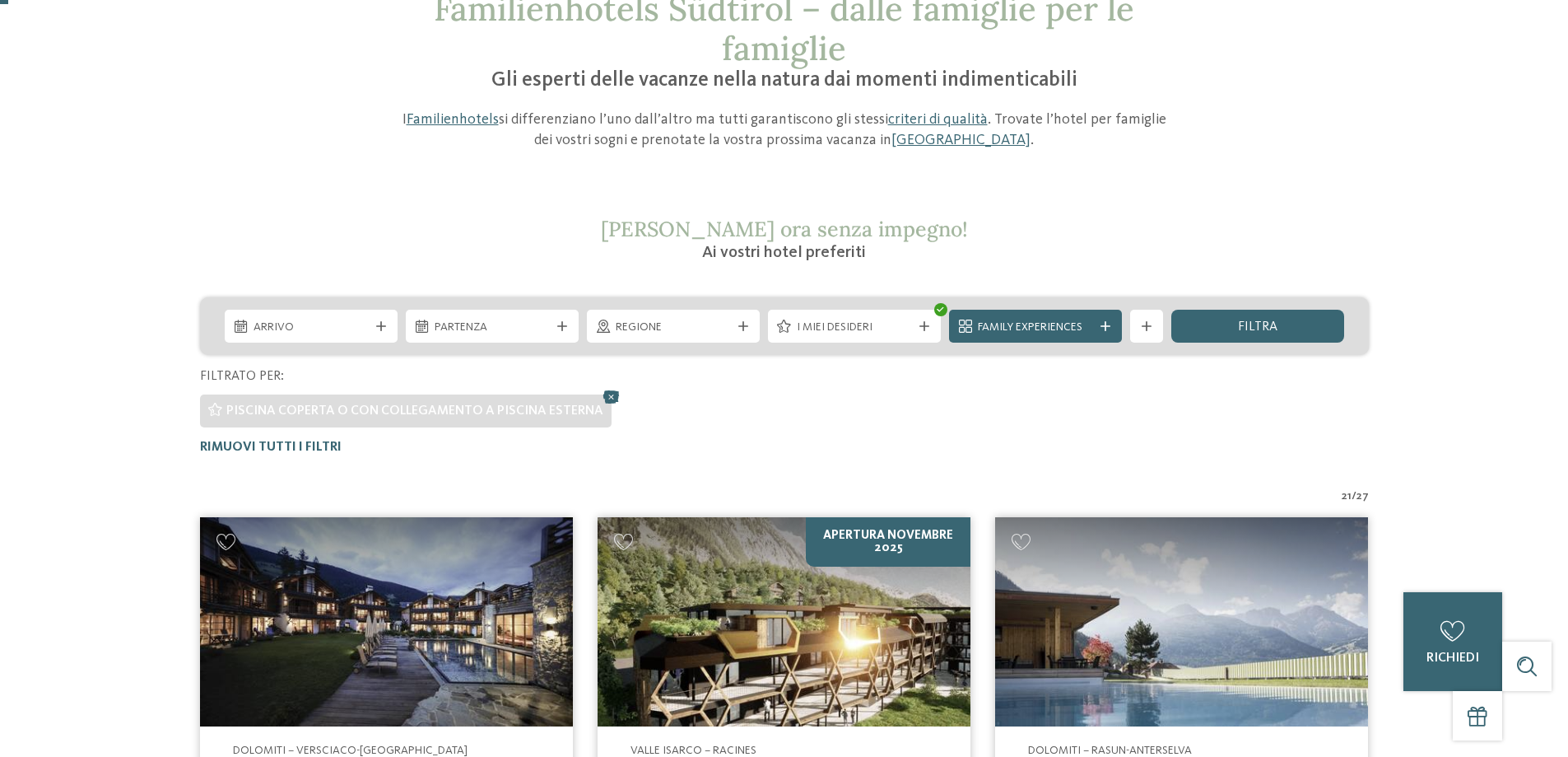
scroll to position [0, 0]
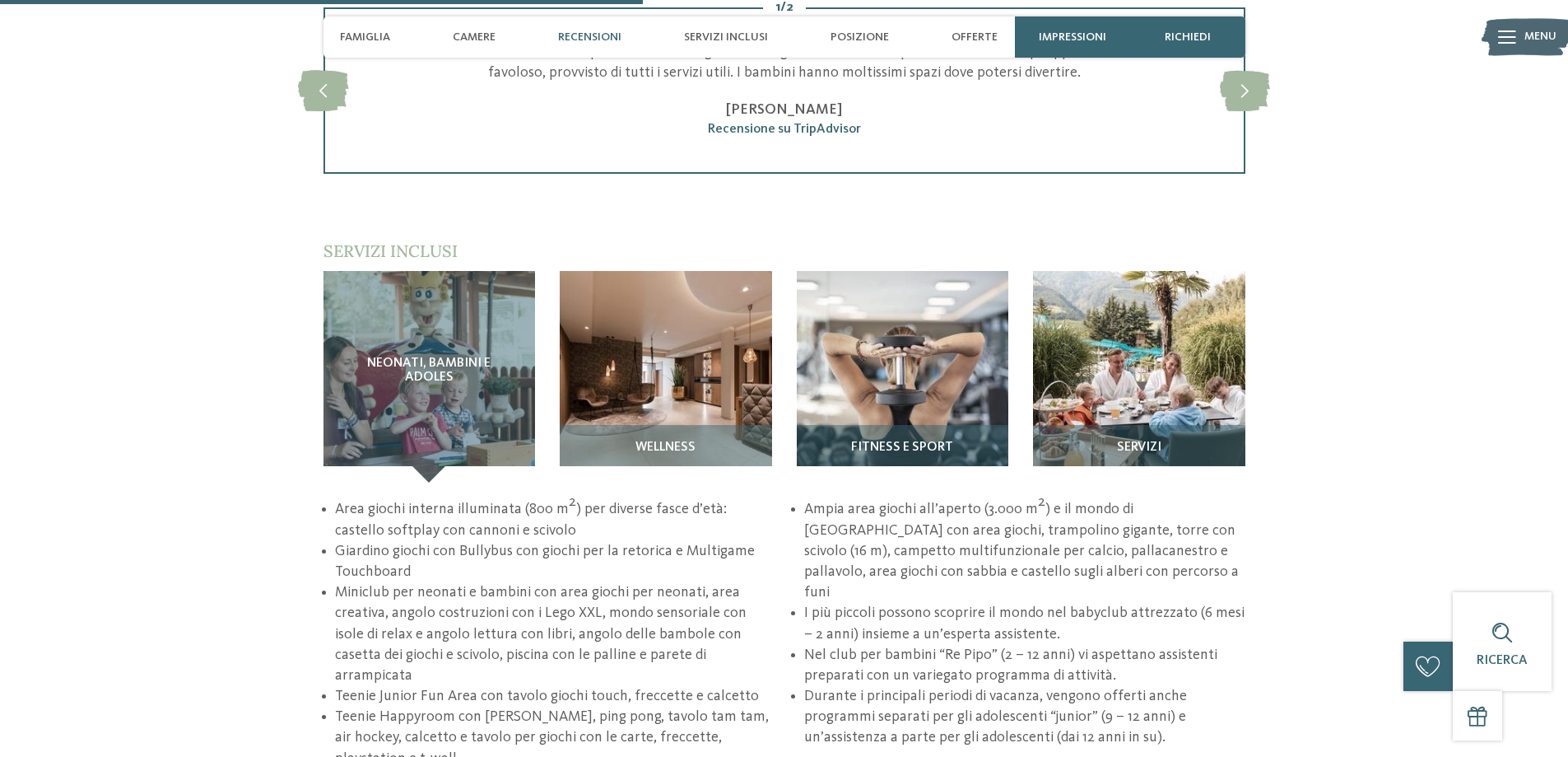
scroll to position [2387, 0]
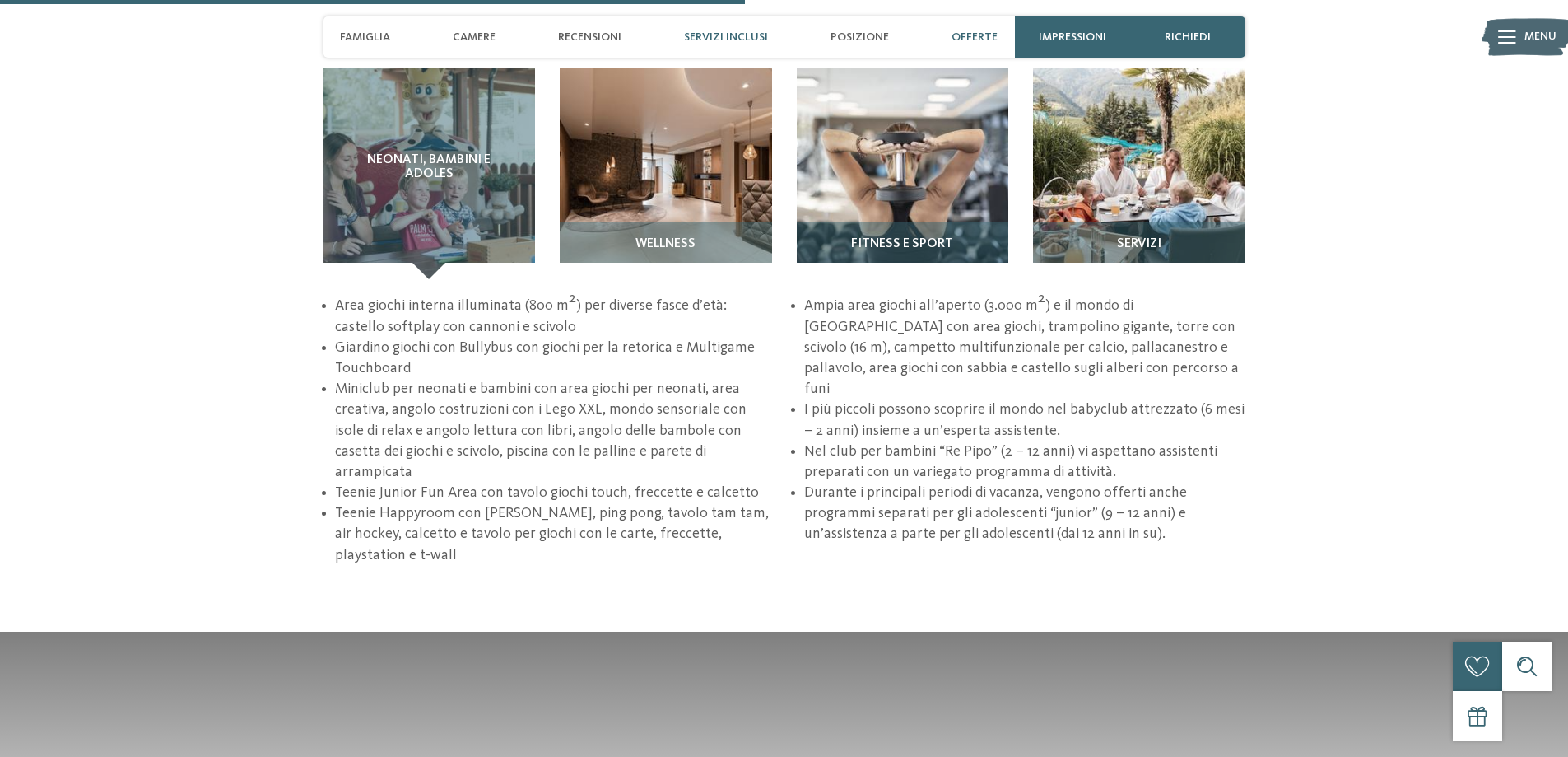
click at [977, 31] on span "Offerte" at bounding box center [974, 38] width 46 height 14
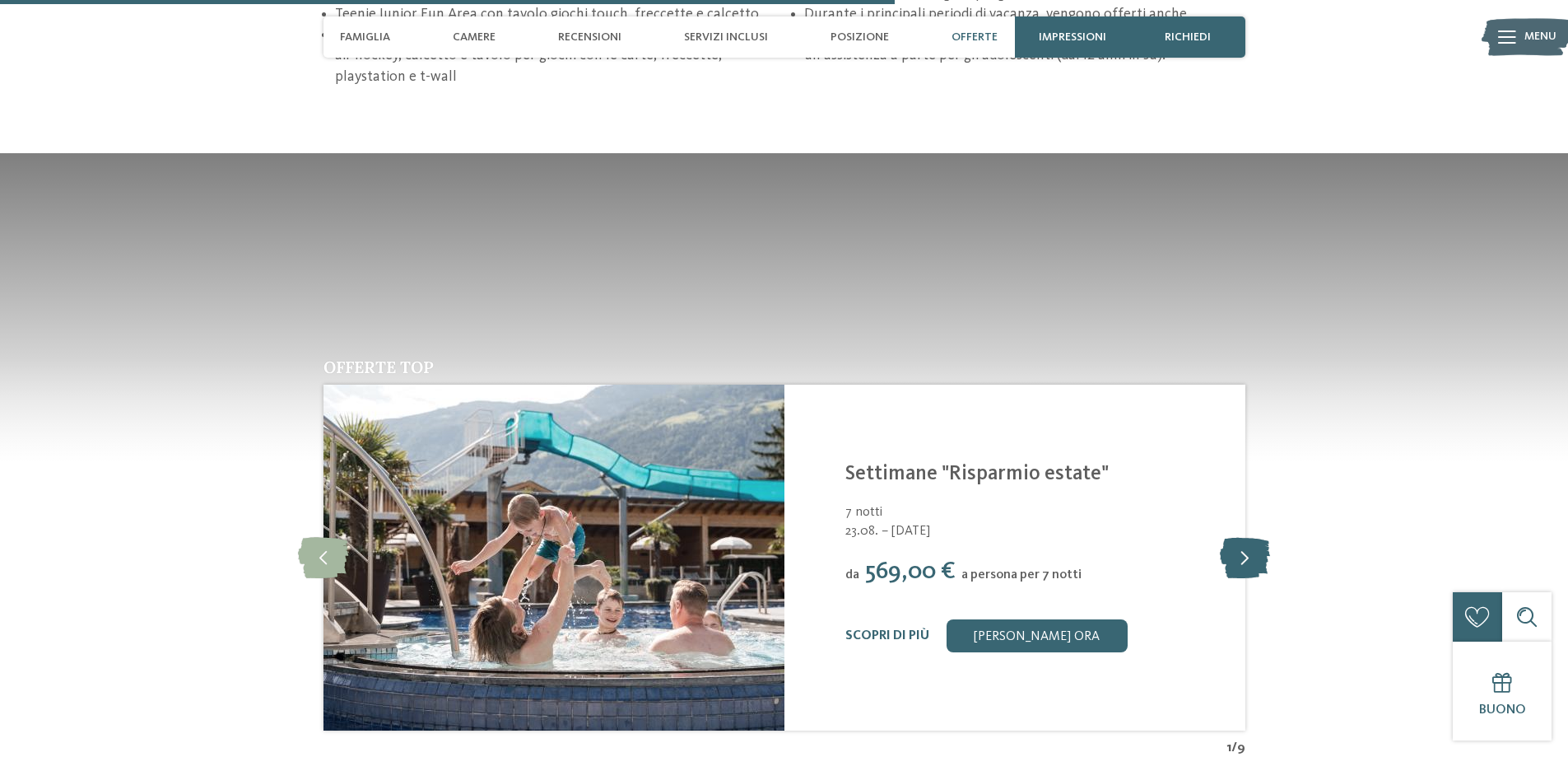
click at [1268, 536] on icon at bounding box center [1244, 557] width 50 height 41
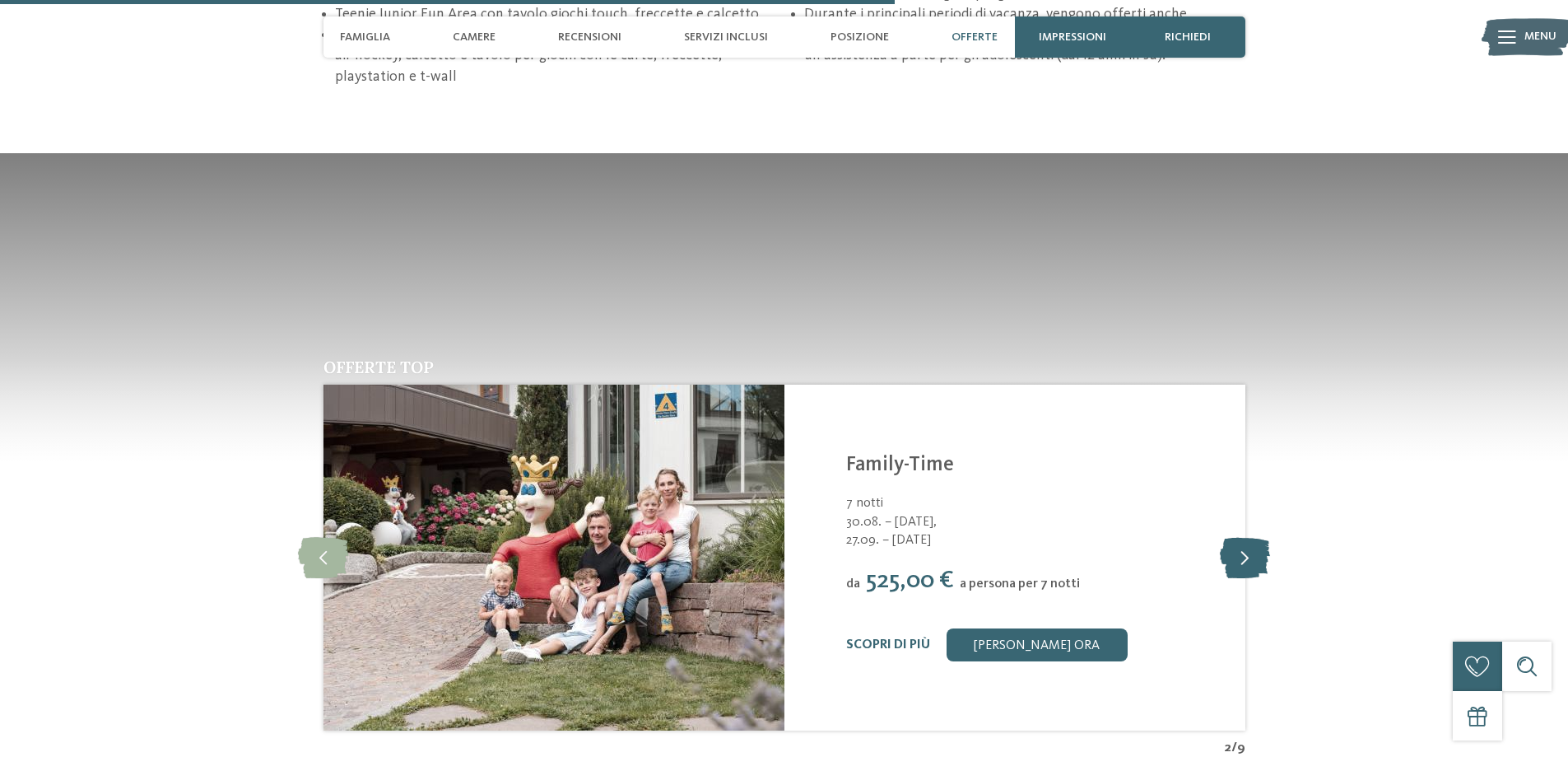
click at [1268, 536] on icon at bounding box center [1244, 557] width 50 height 41
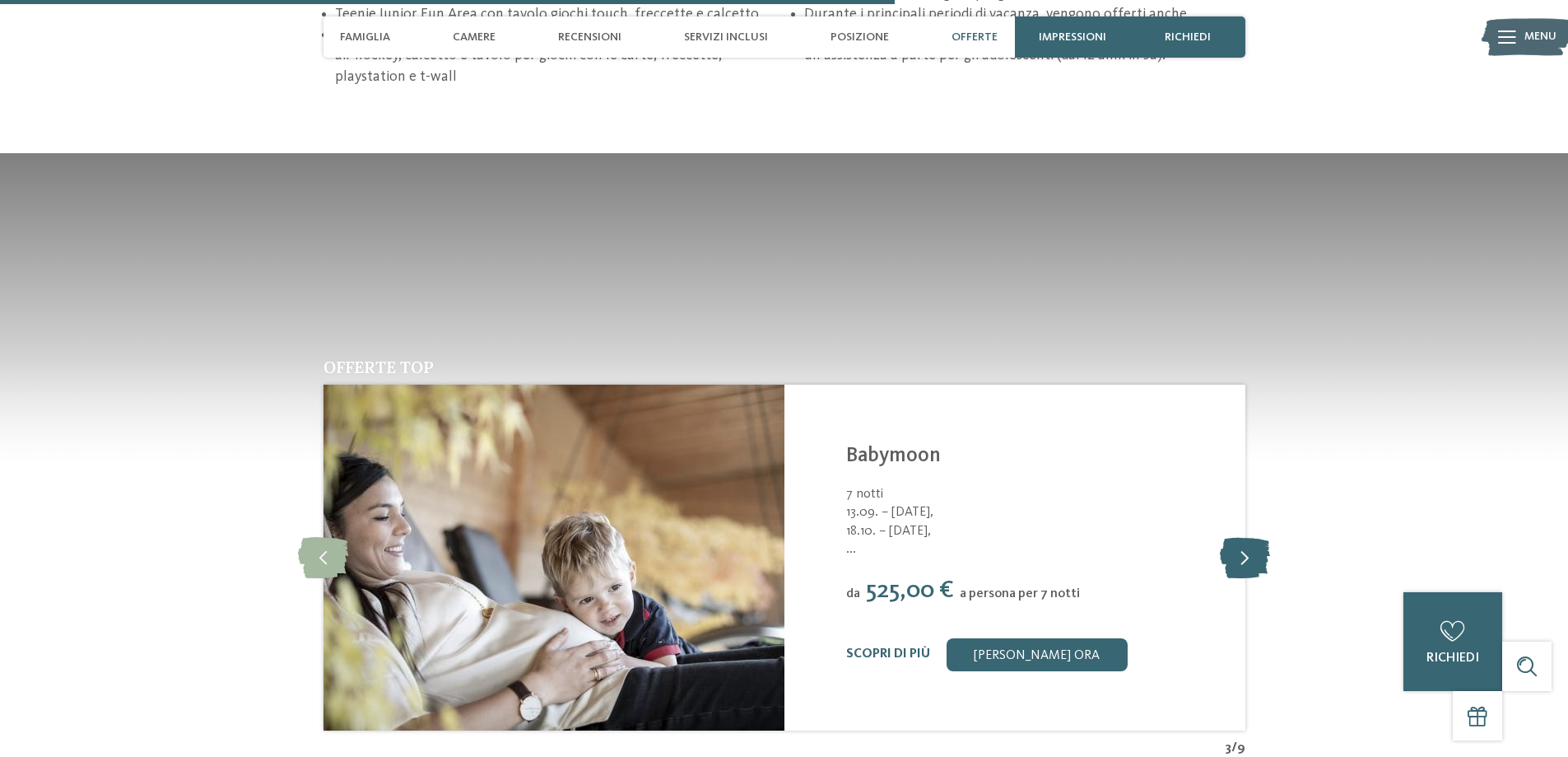
click at [1268, 536] on icon at bounding box center [1244, 557] width 50 height 41
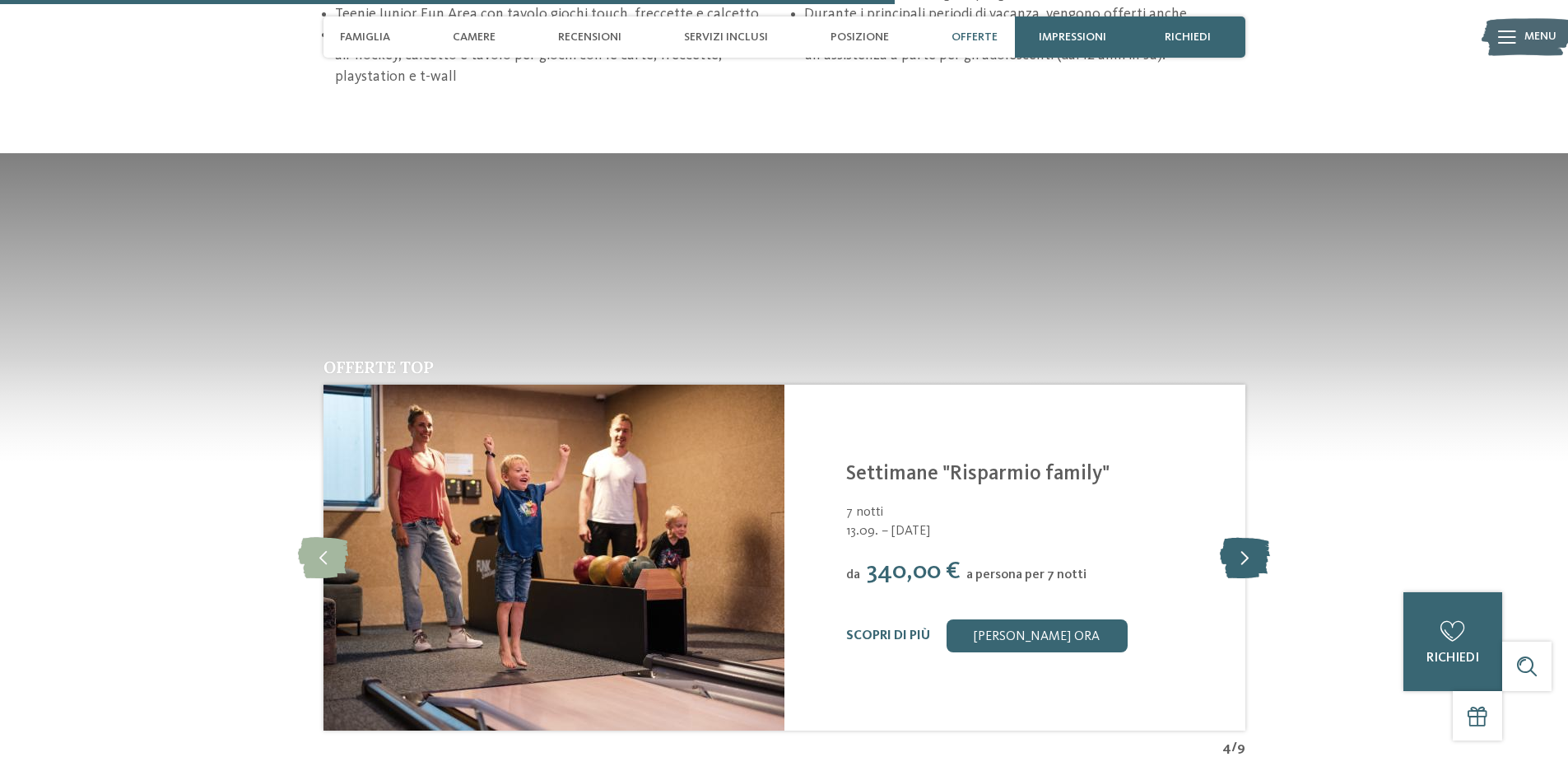
click at [1268, 536] on icon at bounding box center [1244, 557] width 50 height 41
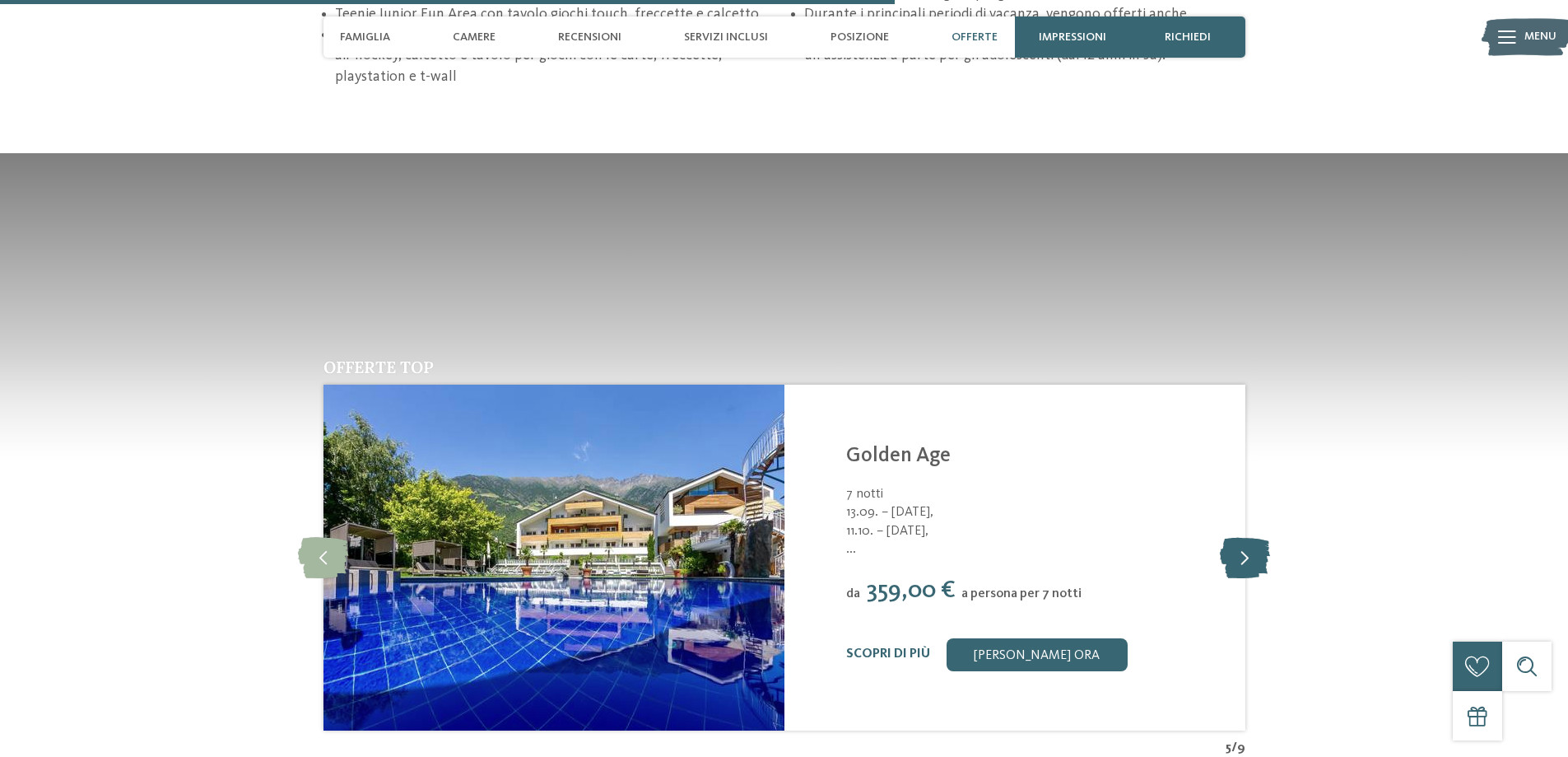
click at [1268, 536] on icon at bounding box center [1244, 557] width 50 height 41
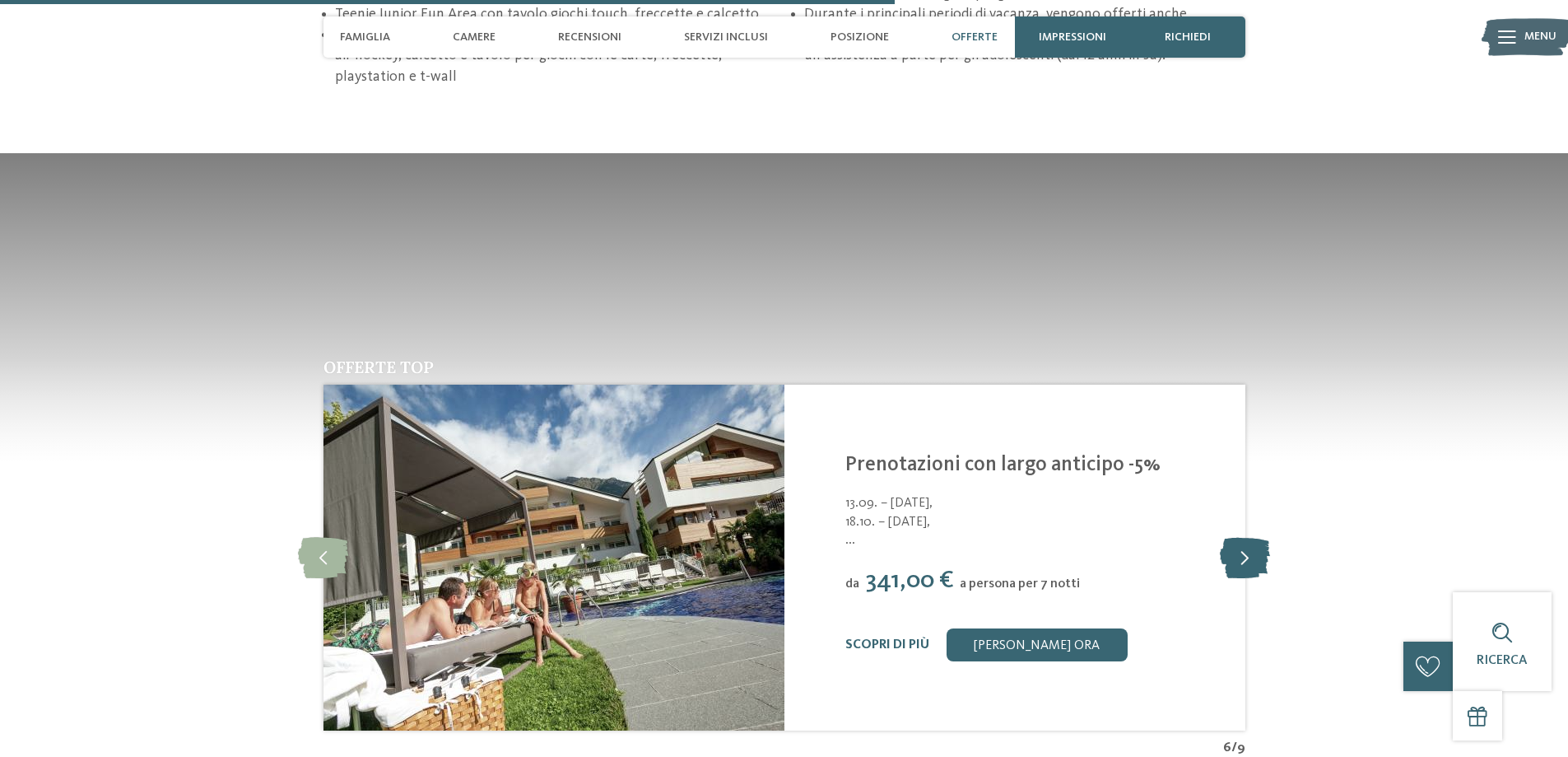
click at [1268, 536] on icon at bounding box center [1244, 557] width 50 height 41
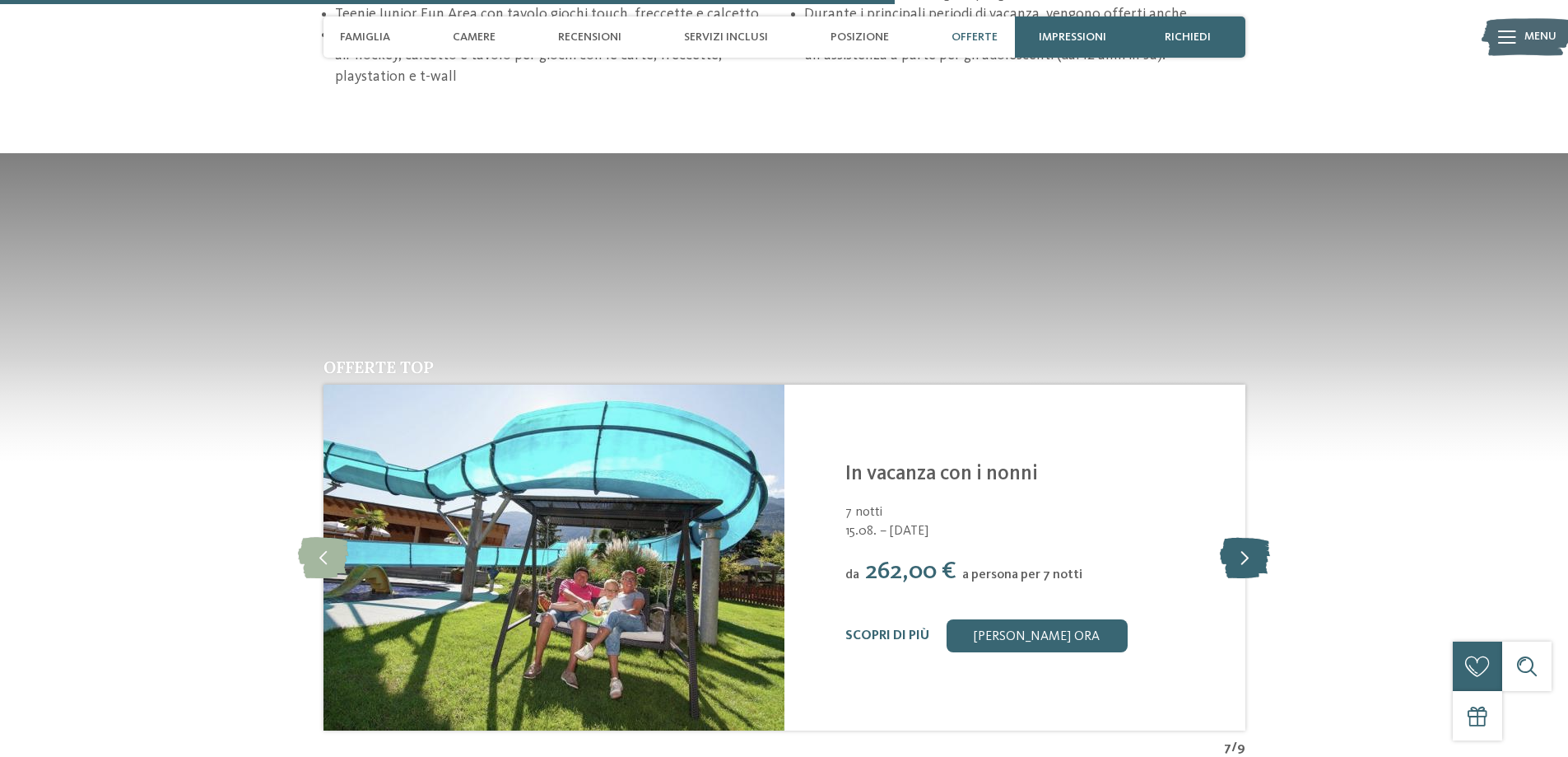
click at [1268, 536] on icon at bounding box center [1244, 557] width 50 height 41
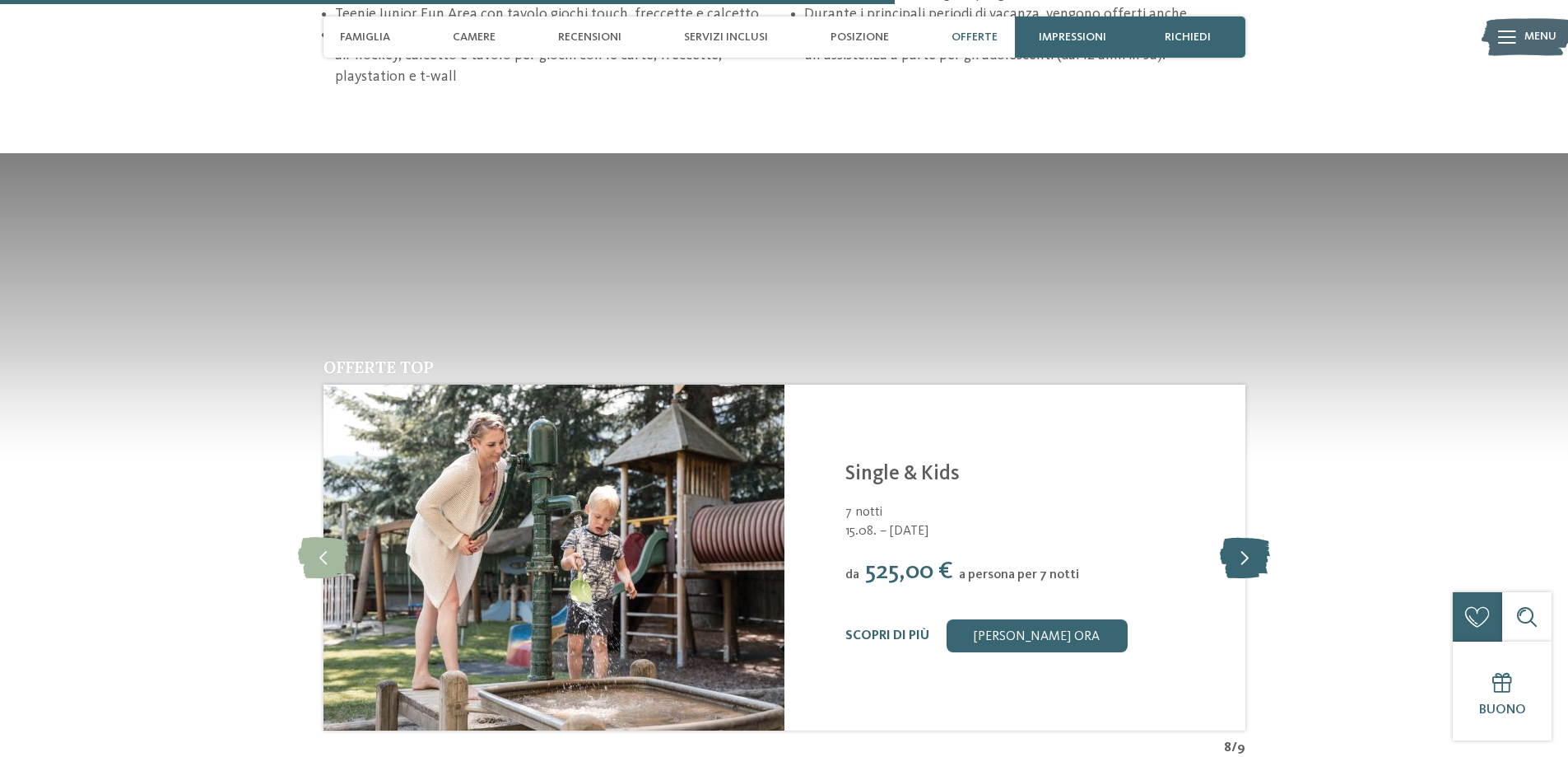
click at [1268, 536] on icon at bounding box center [1244, 557] width 50 height 41
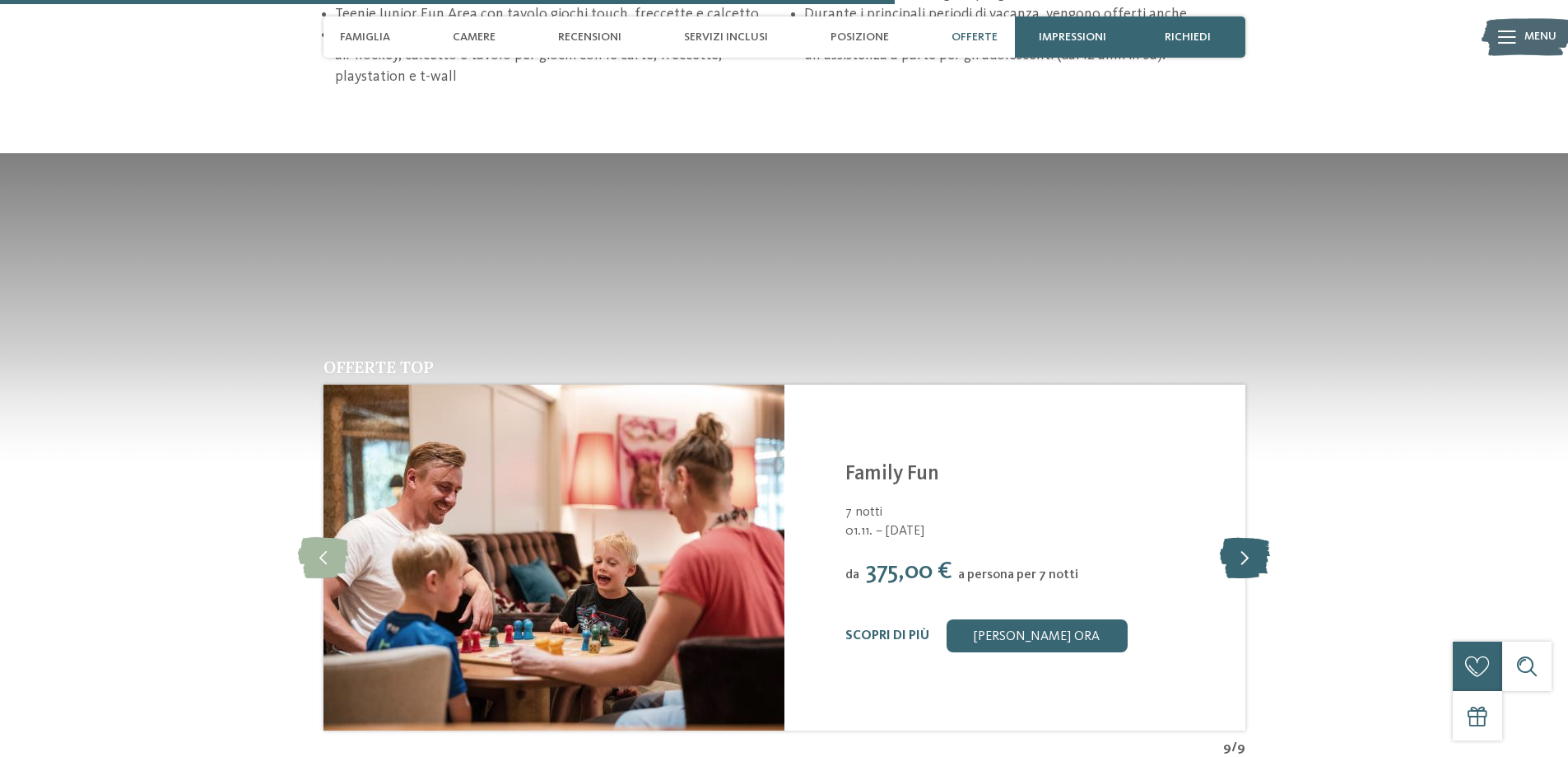
click at [1268, 536] on icon at bounding box center [1244, 557] width 50 height 41
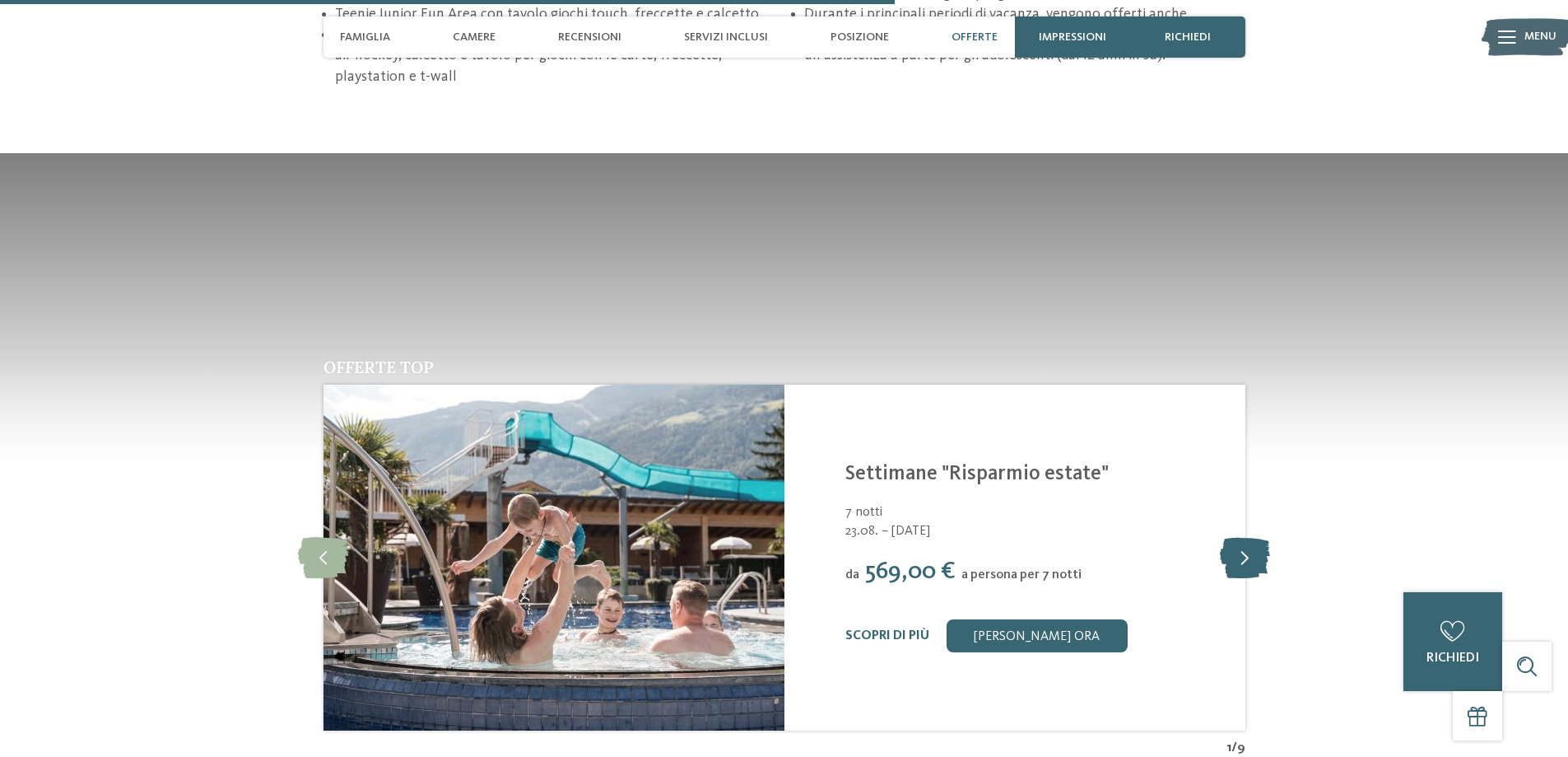
click at [1268, 536] on icon at bounding box center [1244, 557] width 50 height 41
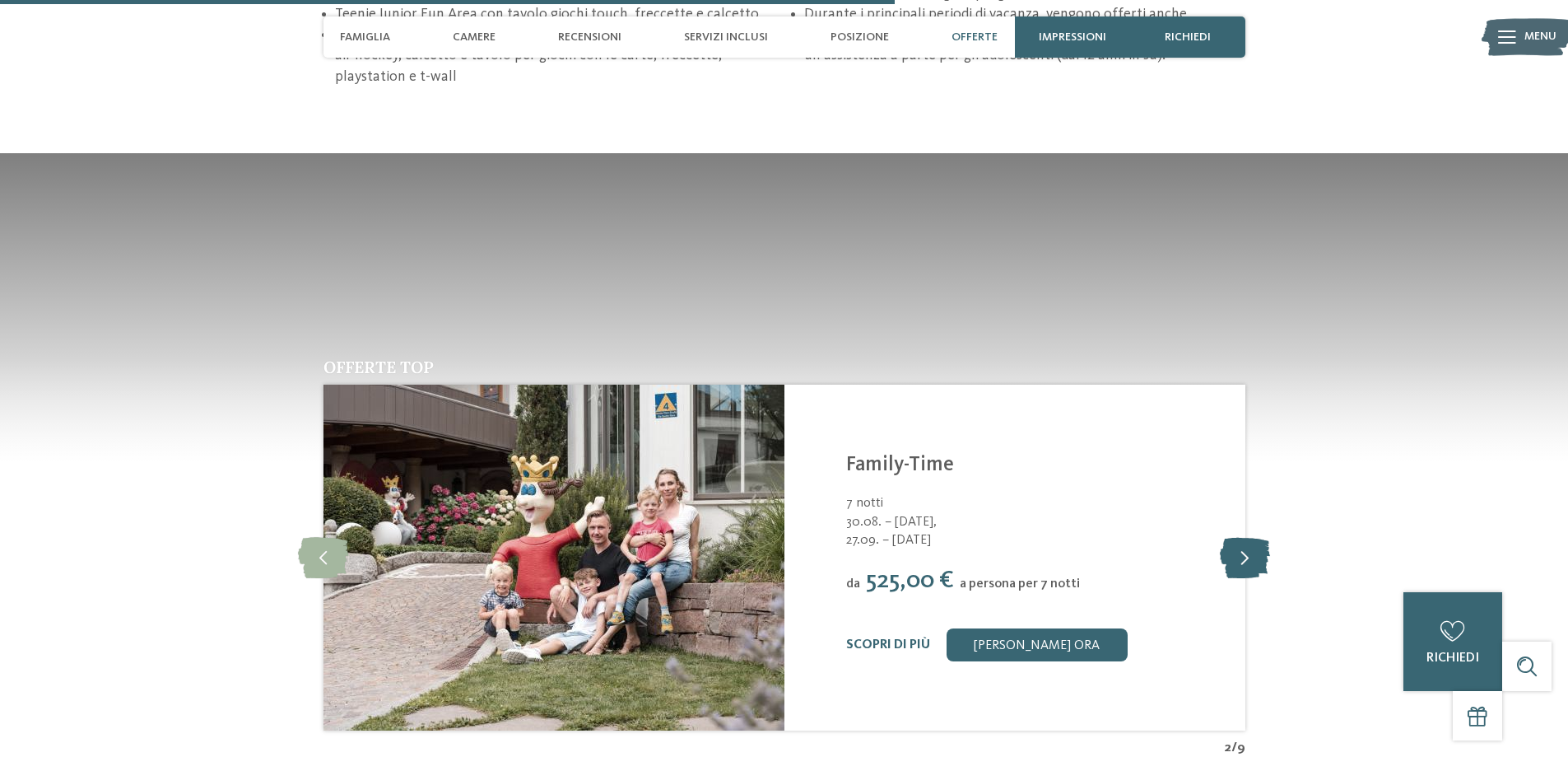
click at [1268, 536] on icon at bounding box center [1244, 557] width 50 height 41
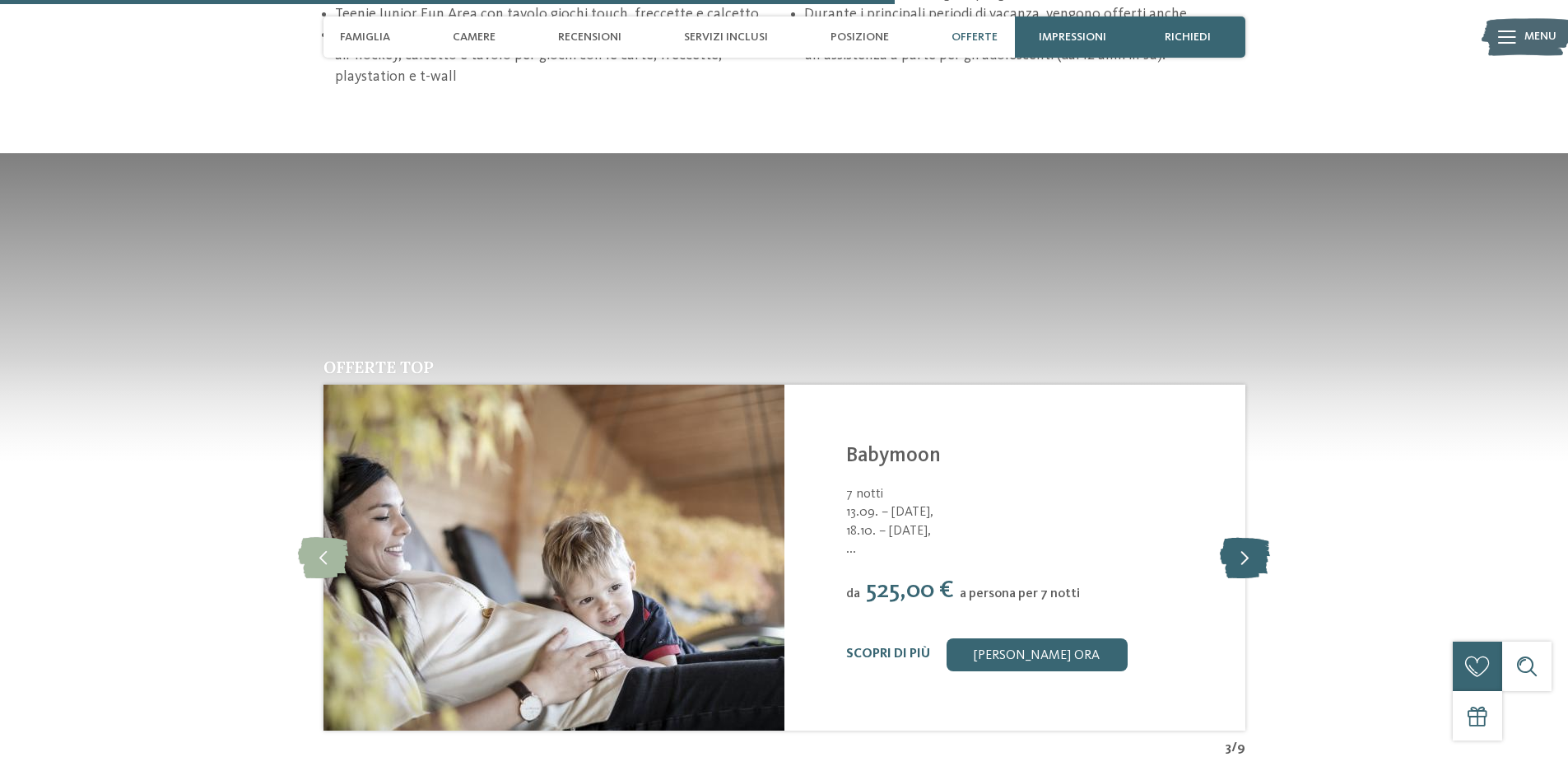
click at [1268, 536] on icon at bounding box center [1244, 557] width 50 height 41
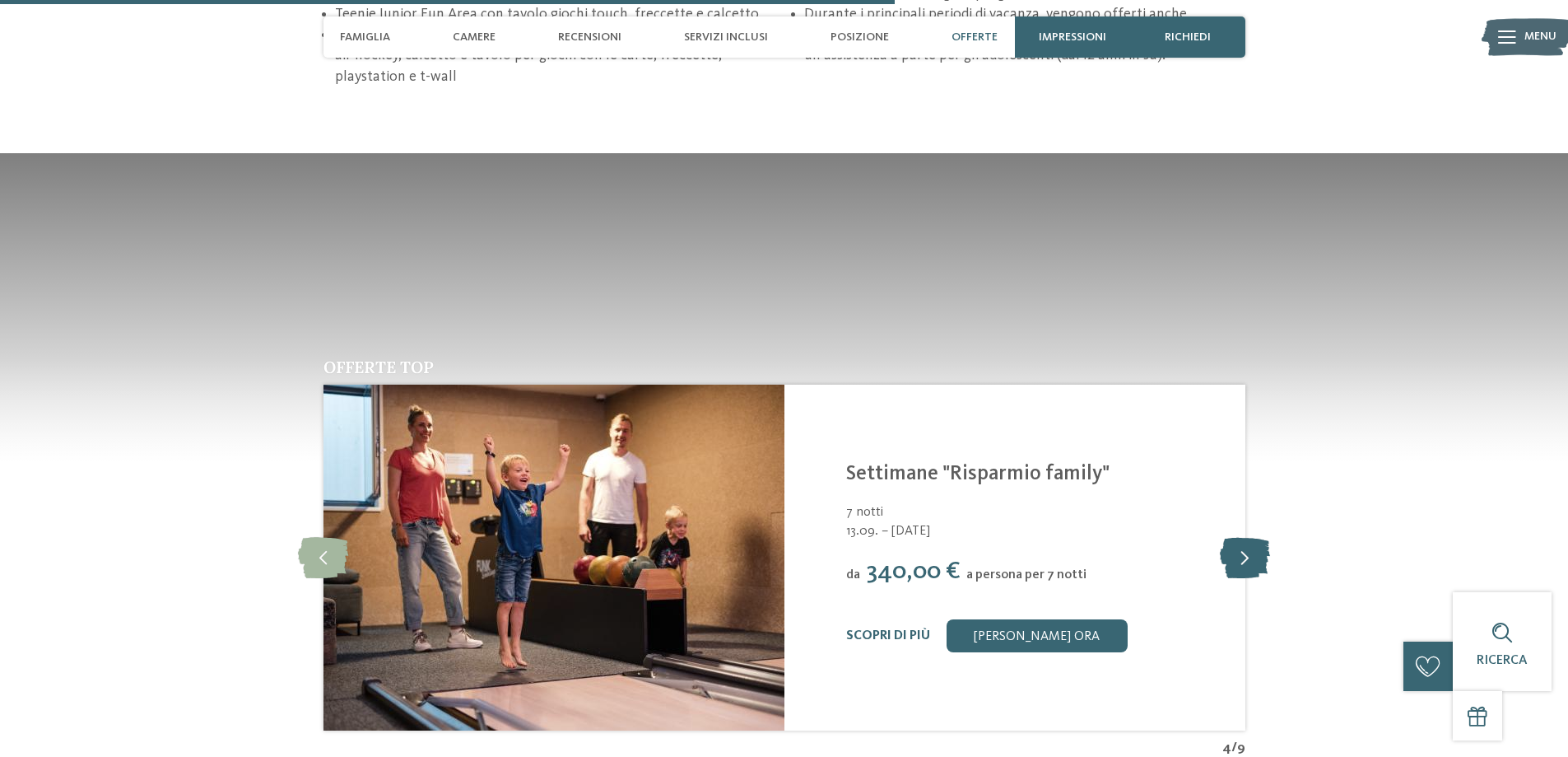
click at [1268, 536] on icon at bounding box center [1244, 557] width 50 height 41
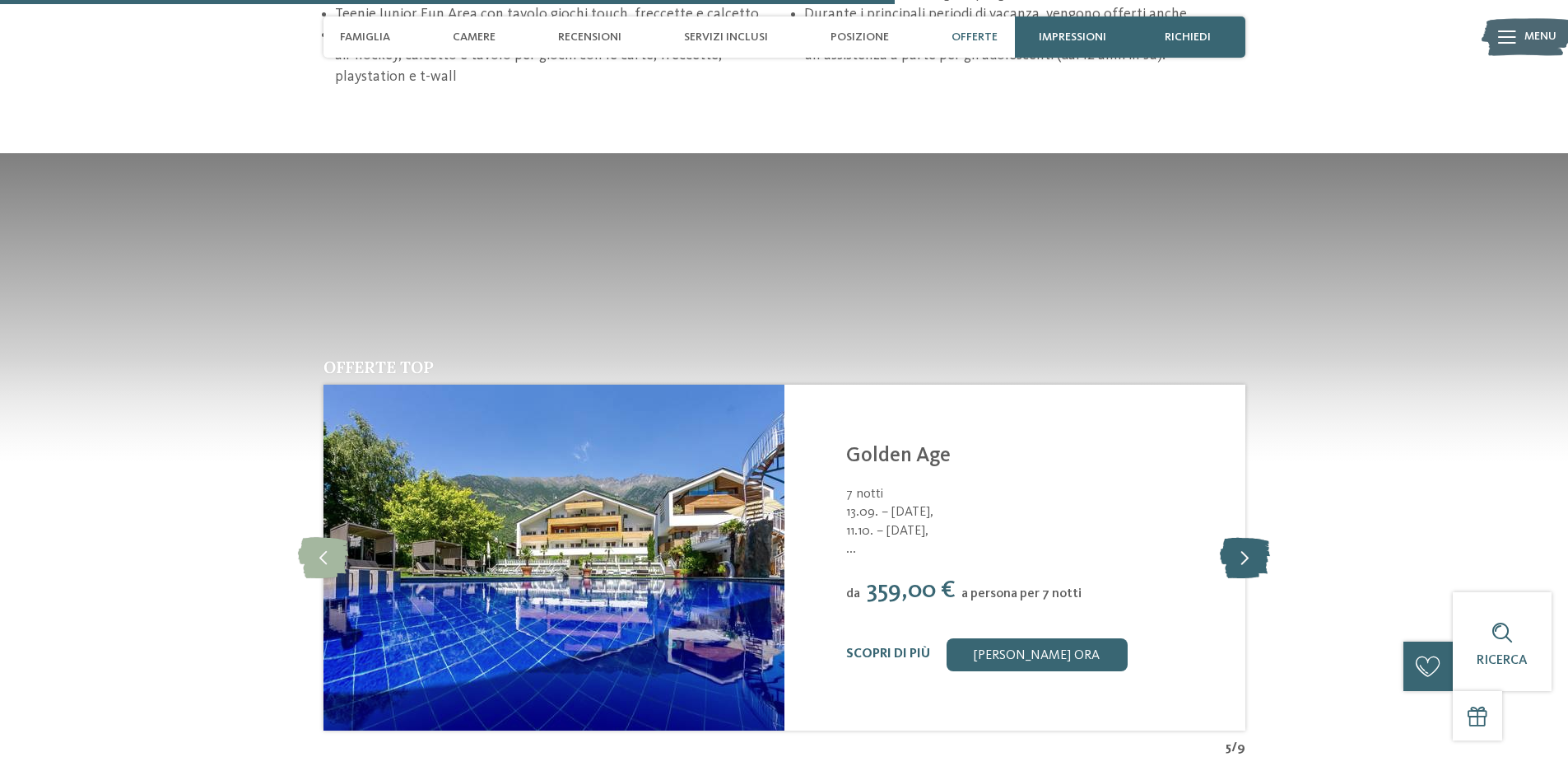
click at [1268, 536] on icon at bounding box center [1244, 557] width 50 height 41
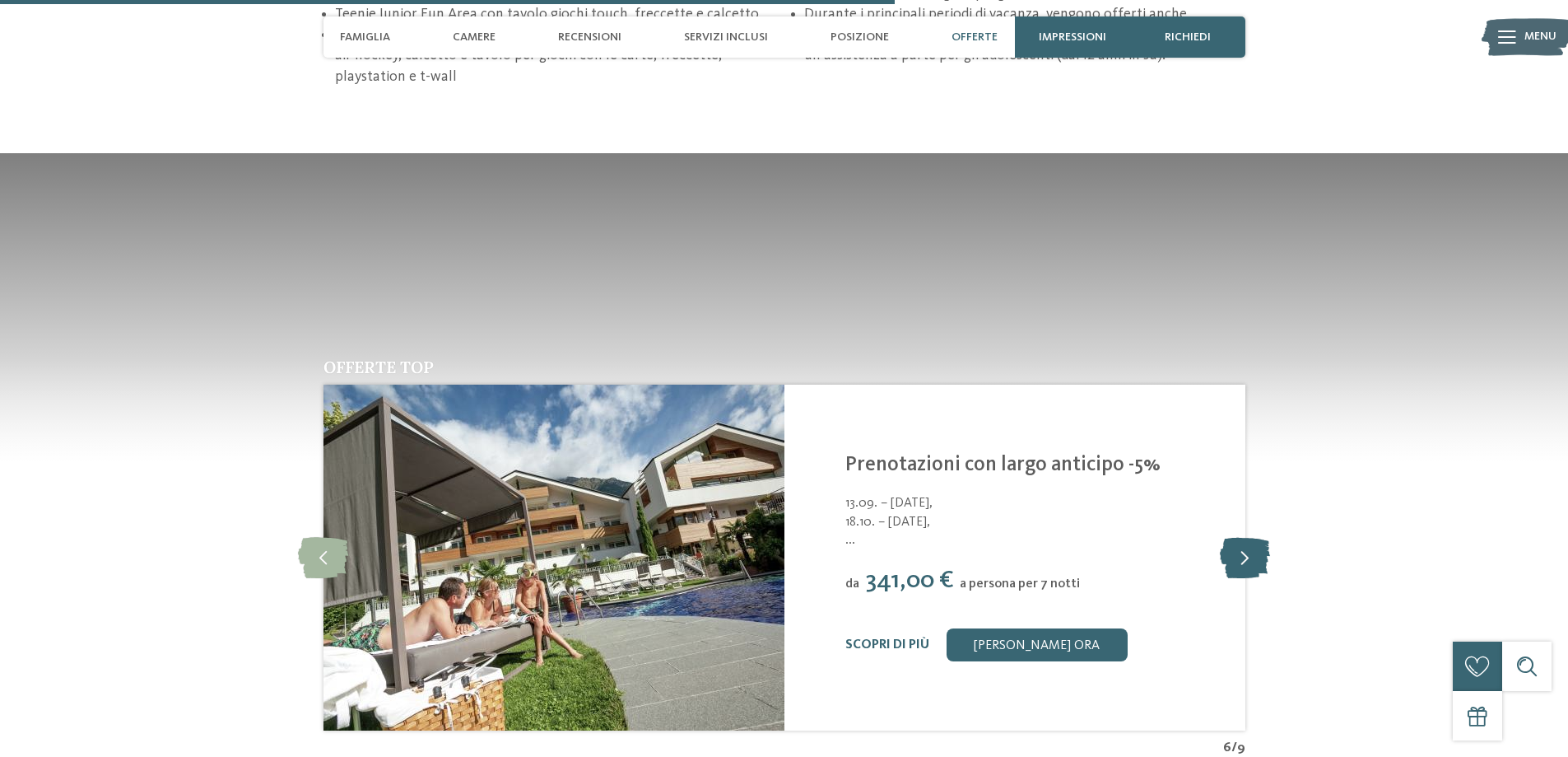
click at [1268, 536] on icon at bounding box center [1244, 557] width 50 height 41
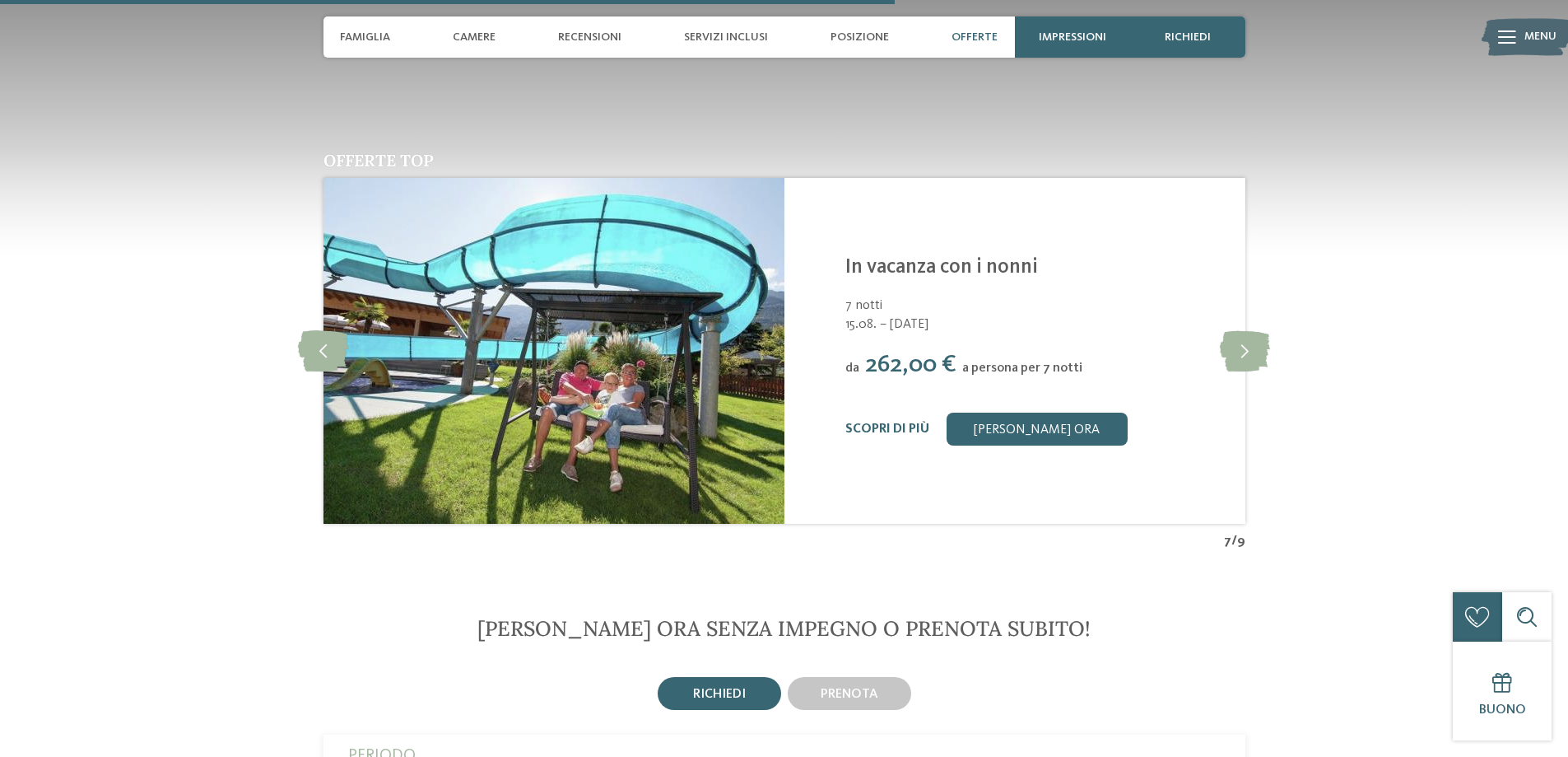
scroll to position [3360, 0]
